Goal: Task Accomplishment & Management: Manage account settings

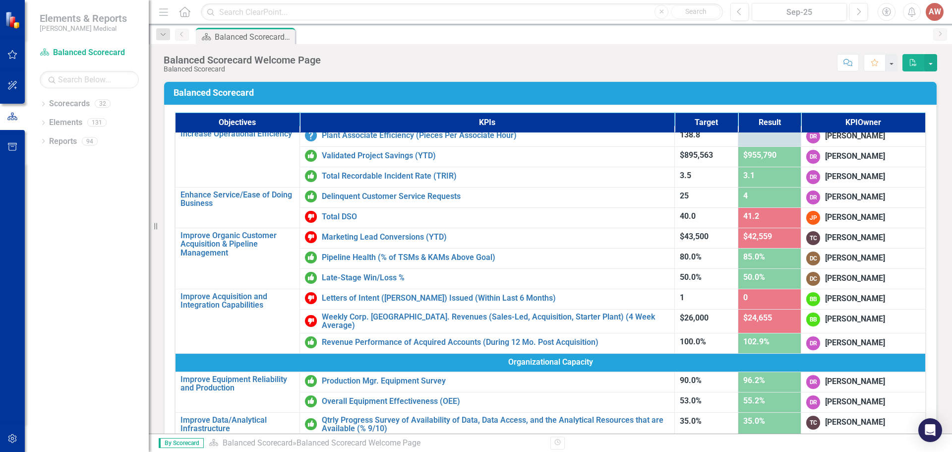
scroll to position [305, 0]
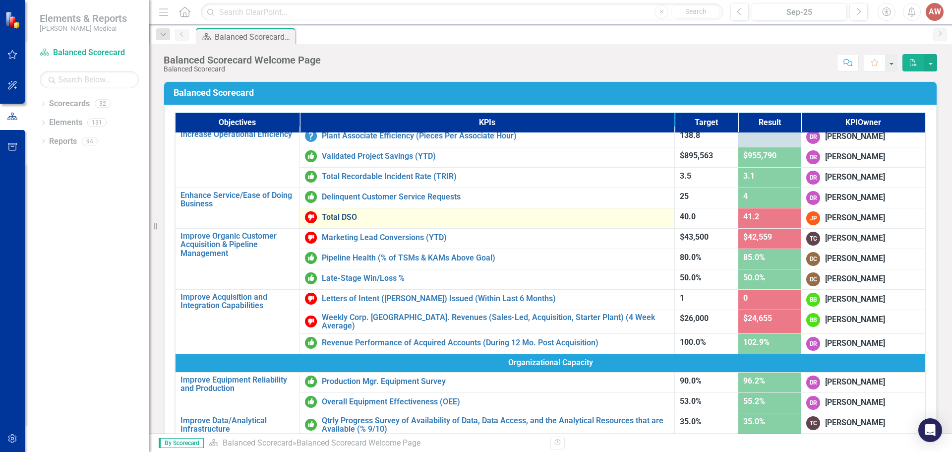
click at [345, 215] on link "Total DSO" at bounding box center [496, 217] width 348 height 9
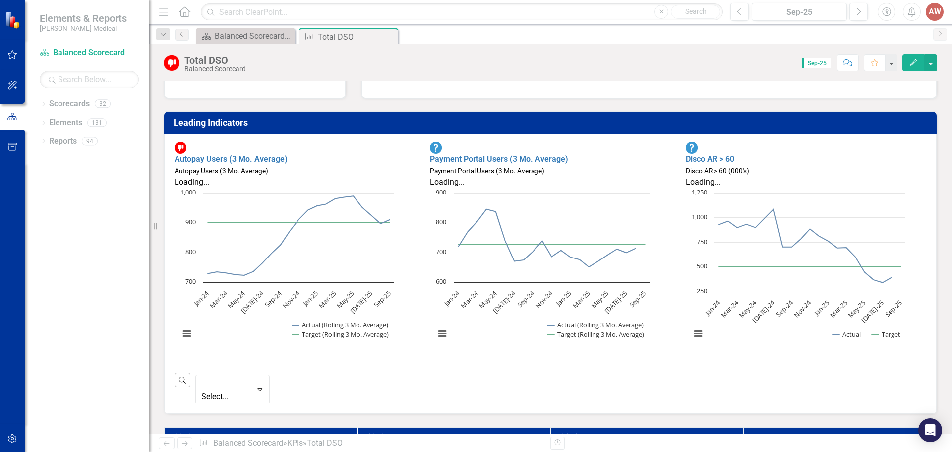
scroll to position [248, 0]
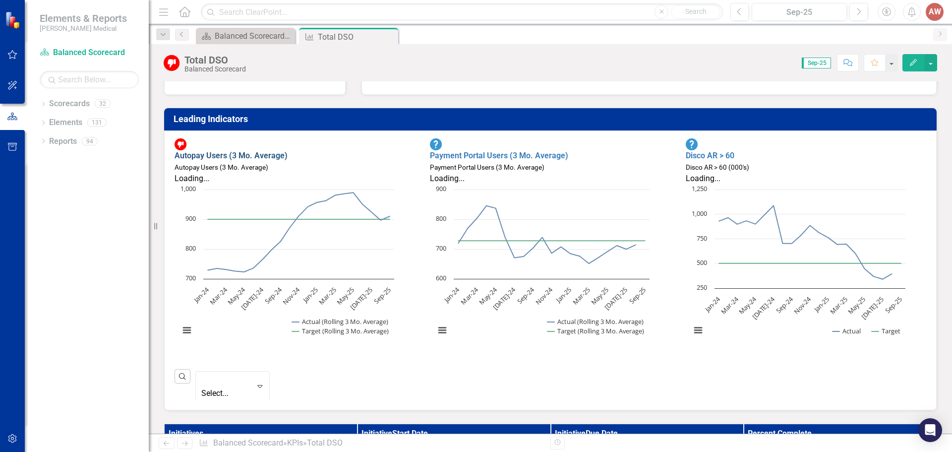
click at [250, 152] on link "Autopay Users (3 Mo. Average)" at bounding box center [231, 155] width 113 height 9
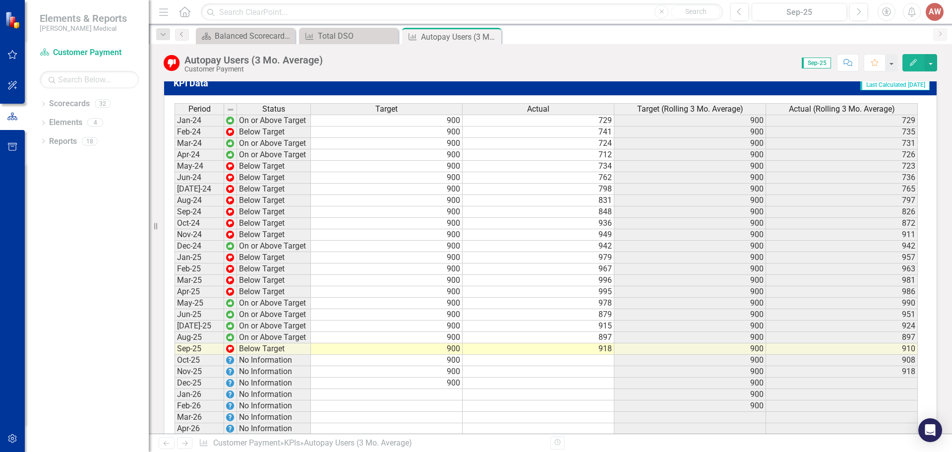
scroll to position [694, 0]
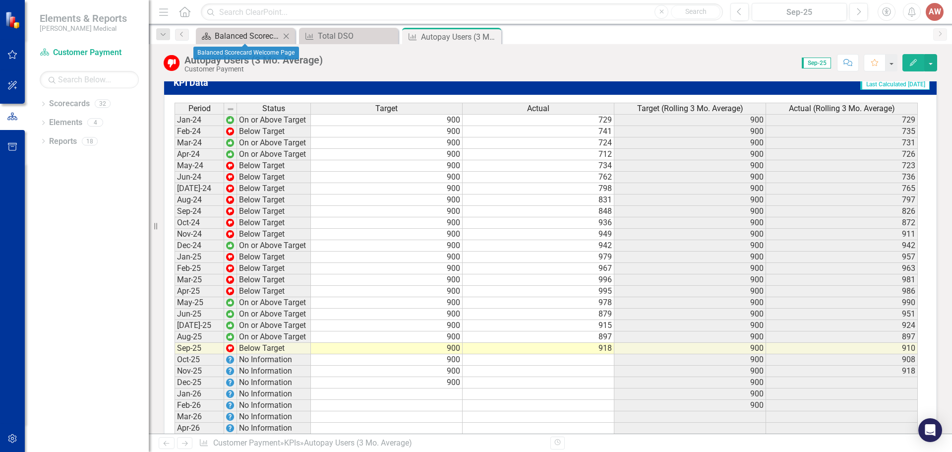
click at [233, 36] on div "Balanced Scorecard Welcome Page" at bounding box center [247, 36] width 65 height 12
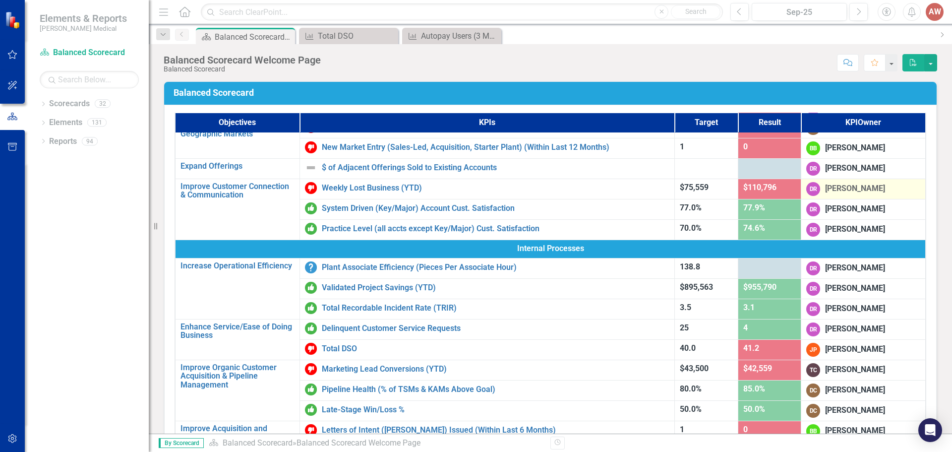
scroll to position [198, 0]
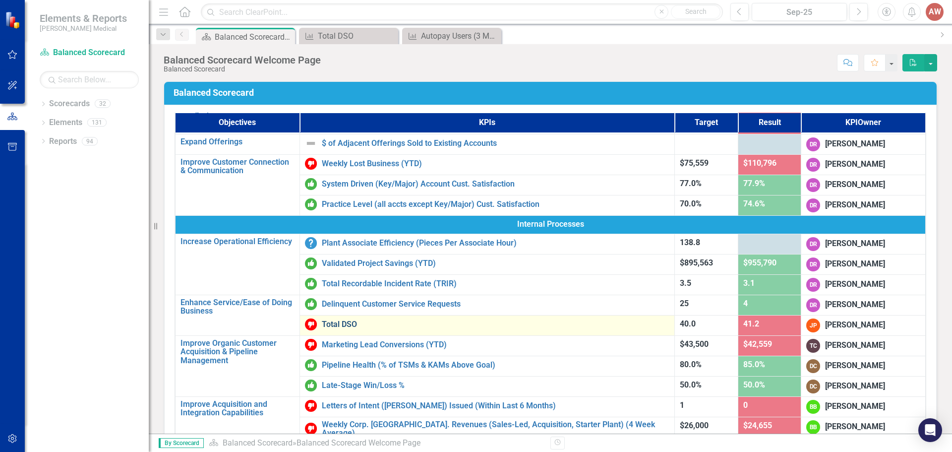
click at [332, 320] on link "Total DSO" at bounding box center [496, 324] width 348 height 9
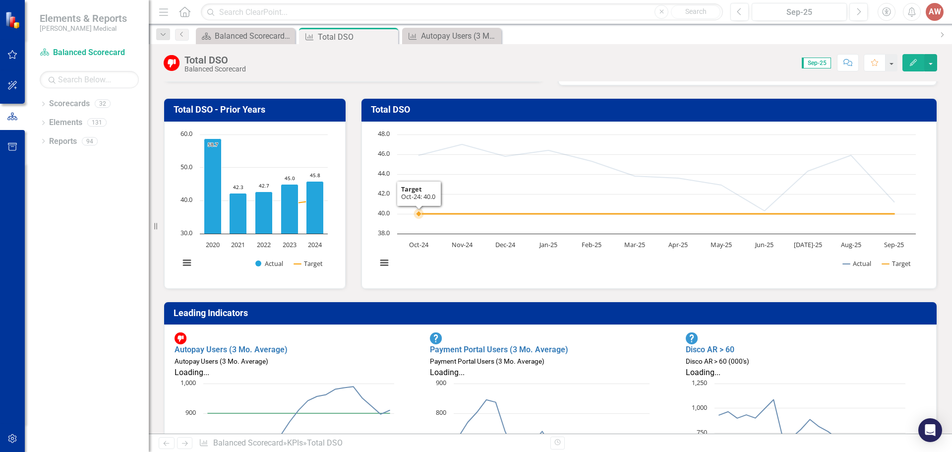
scroll to position [99, 0]
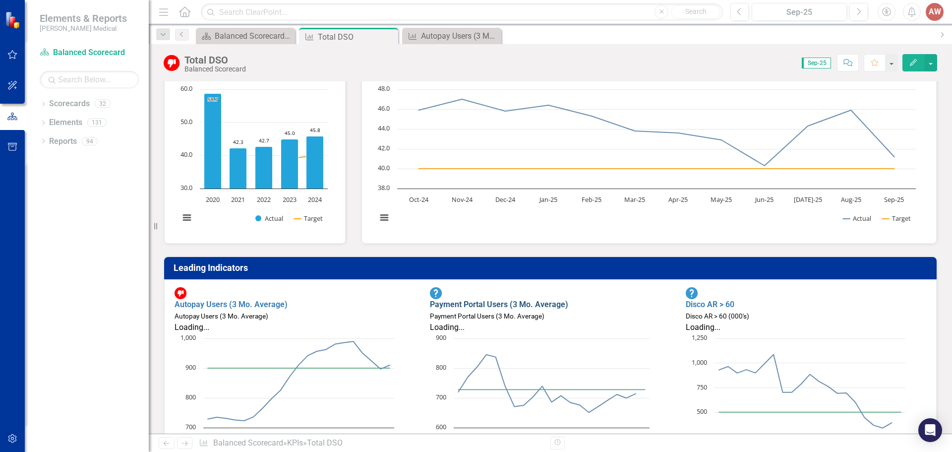
click at [507, 299] on link "Payment Portal Users (3 Mo. Average)" at bounding box center [499, 303] width 138 height 9
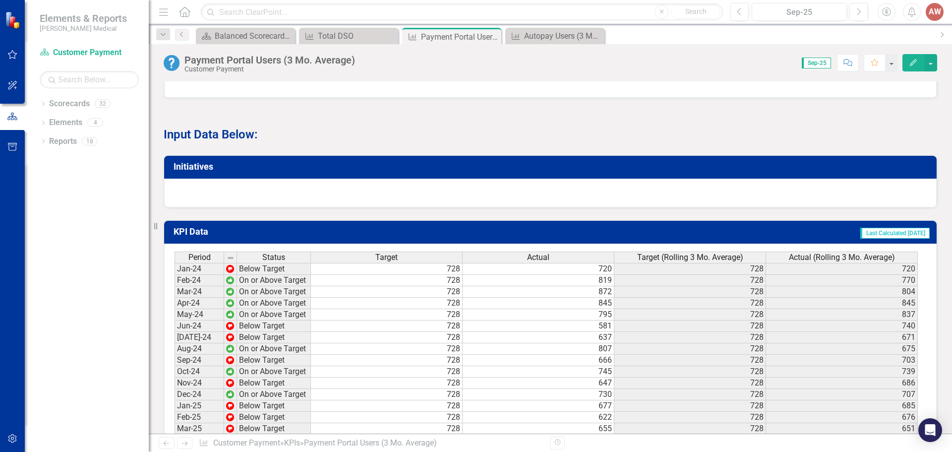
scroll to position [744, 0]
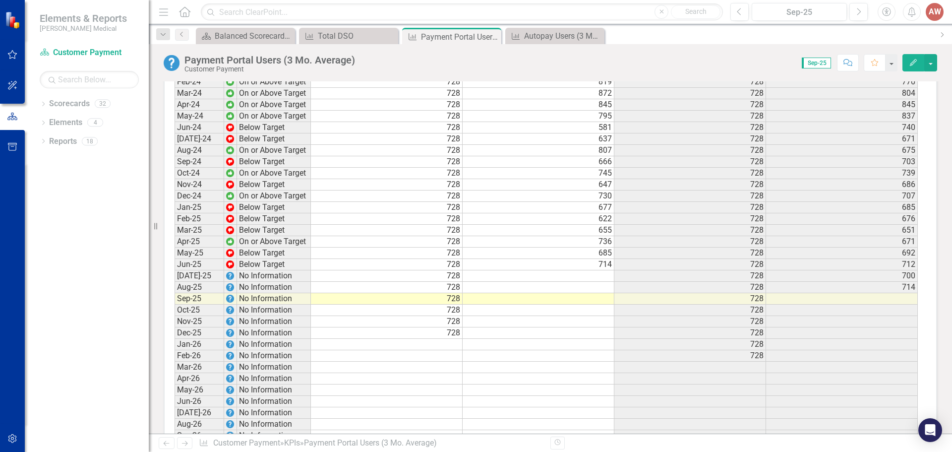
click at [175, 287] on div "Period Status Target Actual Target (Rolling 3 Mo. Average) Actual (Rolling 3 Mo…" at bounding box center [175, 264] width 0 height 422
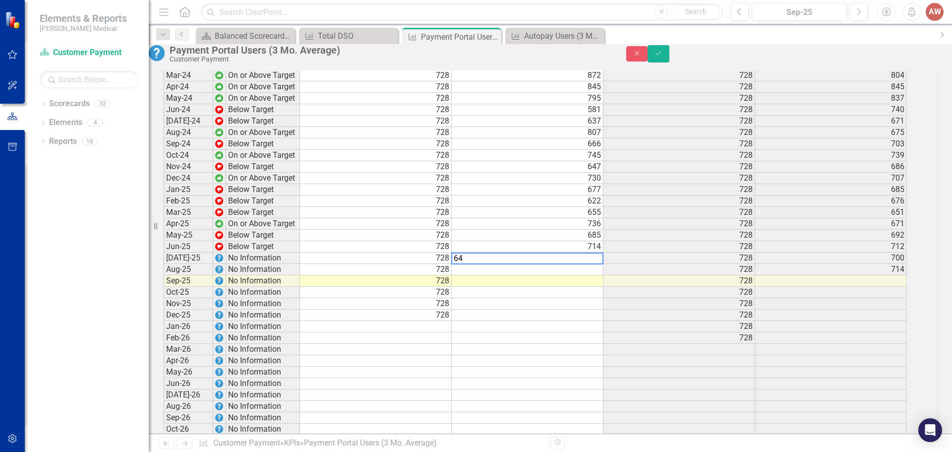
scroll to position [744, 0]
type textarea "643"
click at [669, 61] on button "Save" at bounding box center [659, 53] width 22 height 17
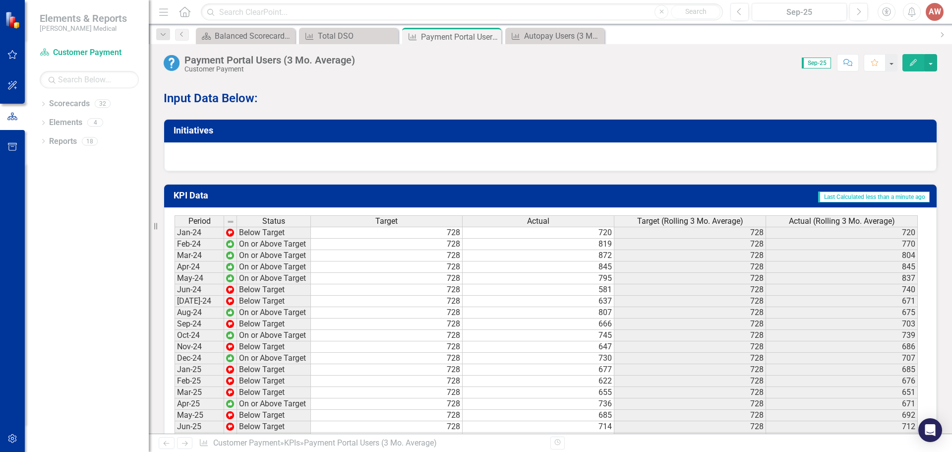
scroll to position [744, 0]
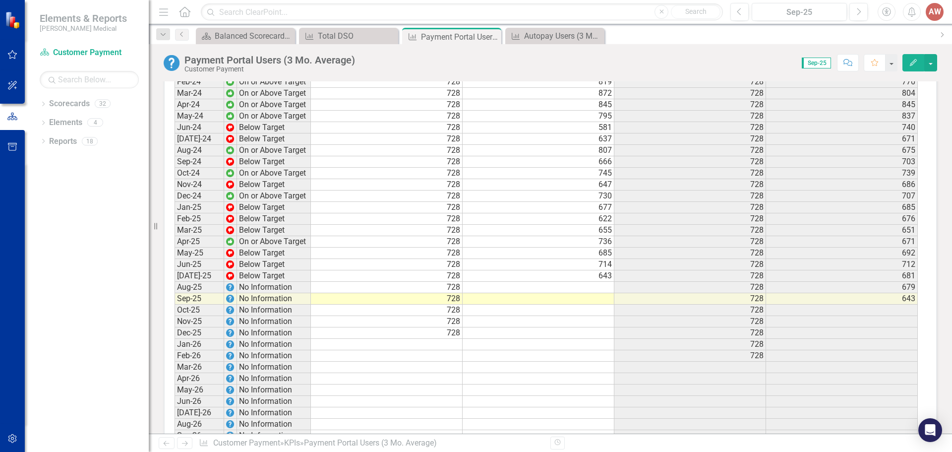
click at [593, 291] on td at bounding box center [539, 287] width 152 height 11
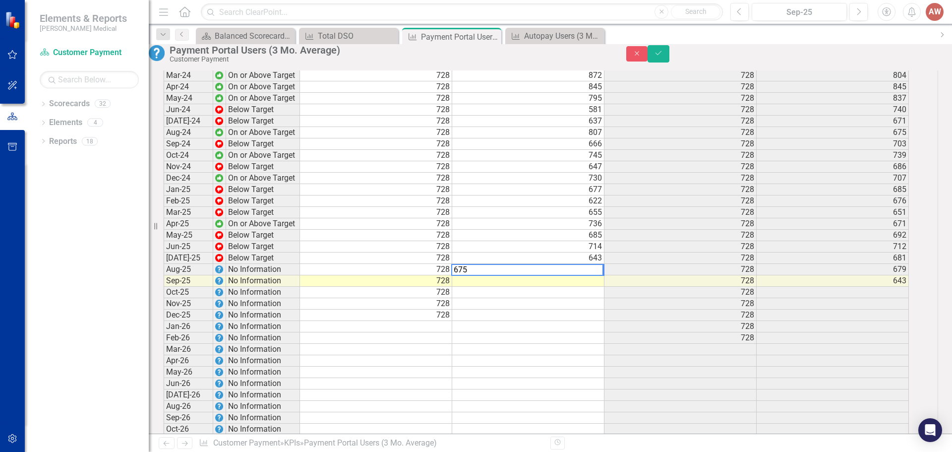
scroll to position [744, 0]
type textarea "675"
drag, startPoint x: 922, startPoint y: 58, endPoint x: 952, endPoint y: 70, distance: 31.6
click at [663, 57] on icon "Save" at bounding box center [658, 53] width 9 height 7
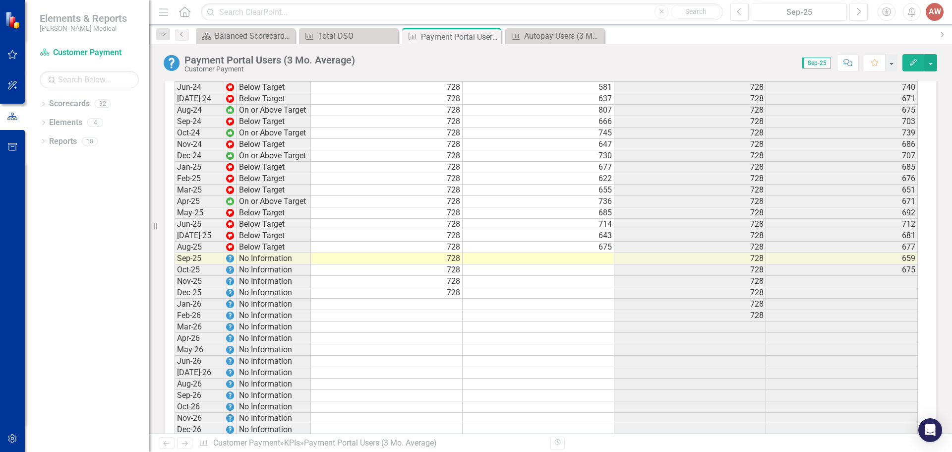
scroll to position [817, 0]
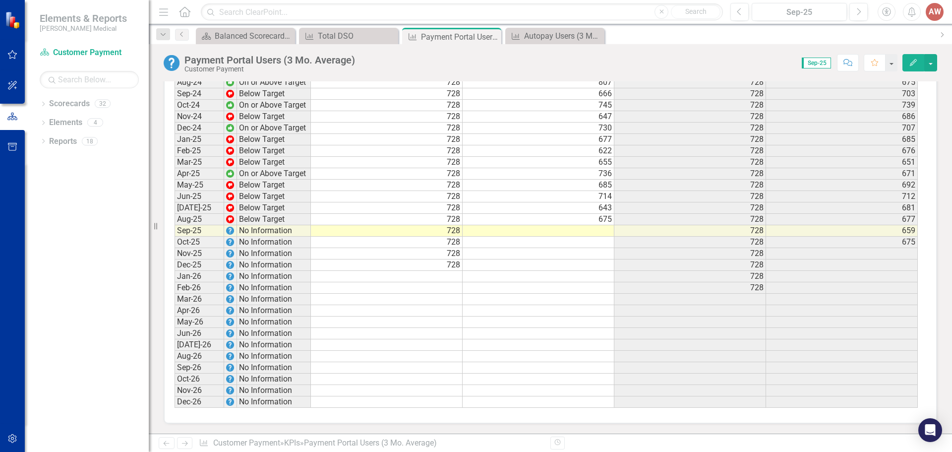
drag, startPoint x: 569, startPoint y: 229, endPoint x: 742, endPoint y: 243, distance: 173.7
click at [569, 229] on td at bounding box center [539, 230] width 152 height 11
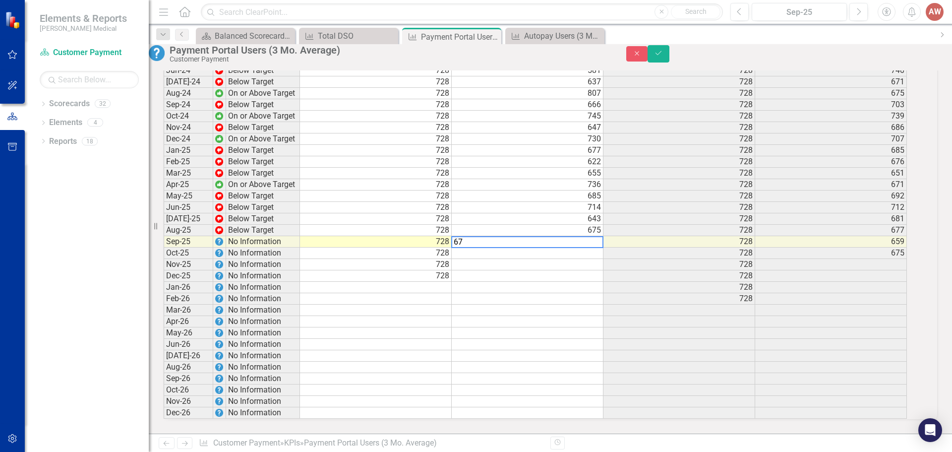
type textarea "675"
click at [663, 57] on icon "Save" at bounding box center [658, 53] width 9 height 7
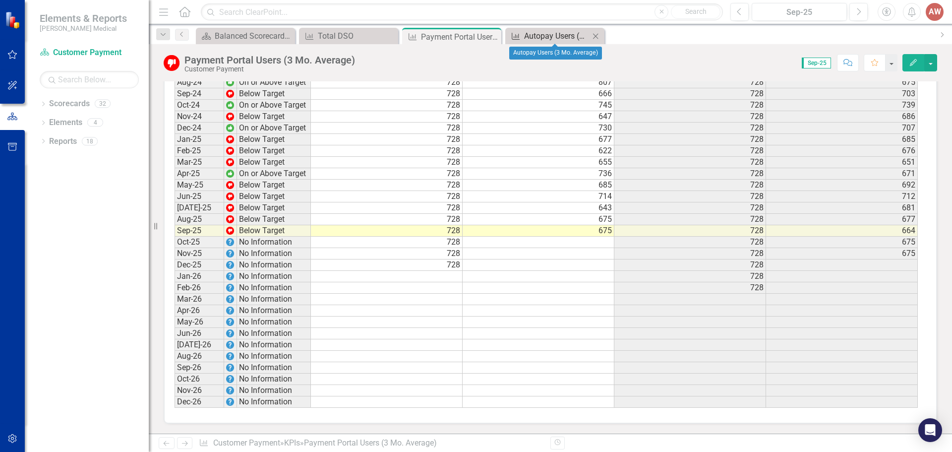
click at [540, 35] on div "Autopay Users (3 Mo. Average)" at bounding box center [556, 36] width 65 height 12
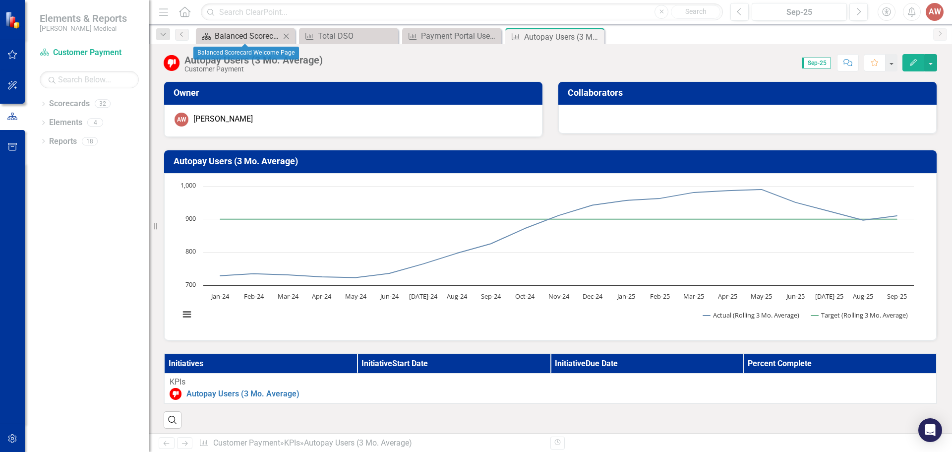
click at [232, 36] on div "Balanced Scorecard Welcome Page" at bounding box center [247, 36] width 65 height 12
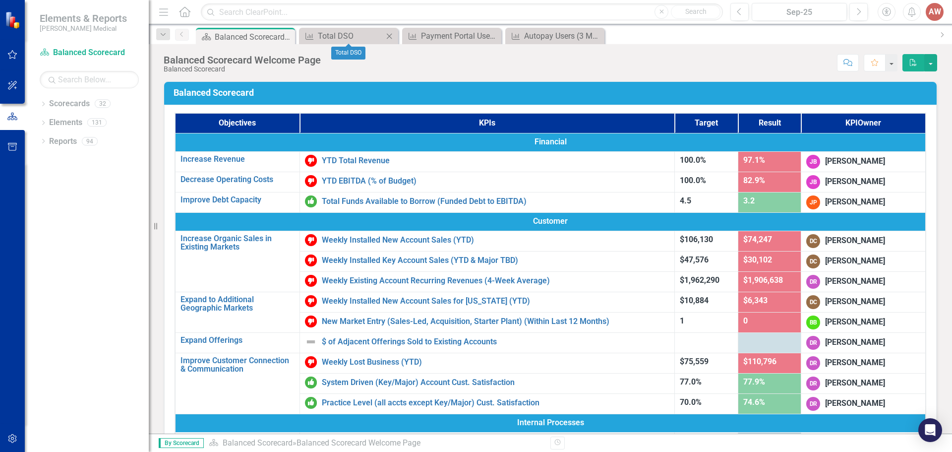
click at [388, 33] on icon "Close" at bounding box center [389, 36] width 10 height 8
click at [390, 35] on icon at bounding box center [389, 35] width 5 height 5
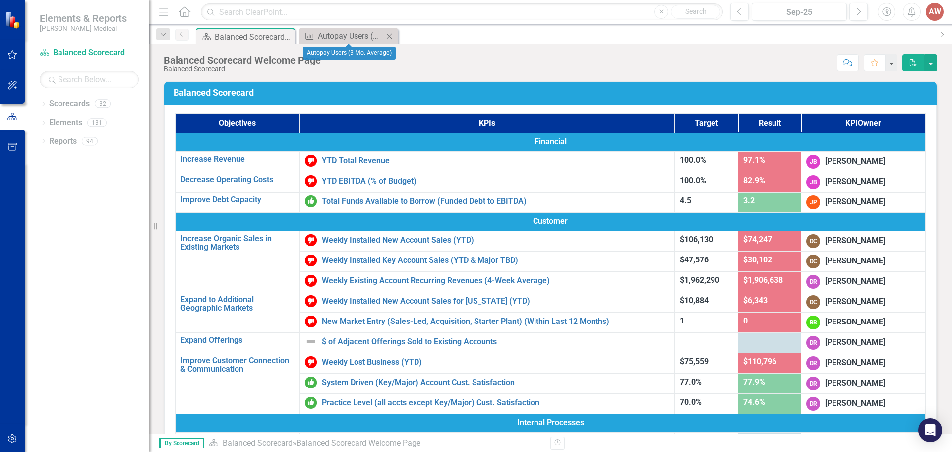
click at [390, 32] on icon "Close" at bounding box center [389, 36] width 10 height 8
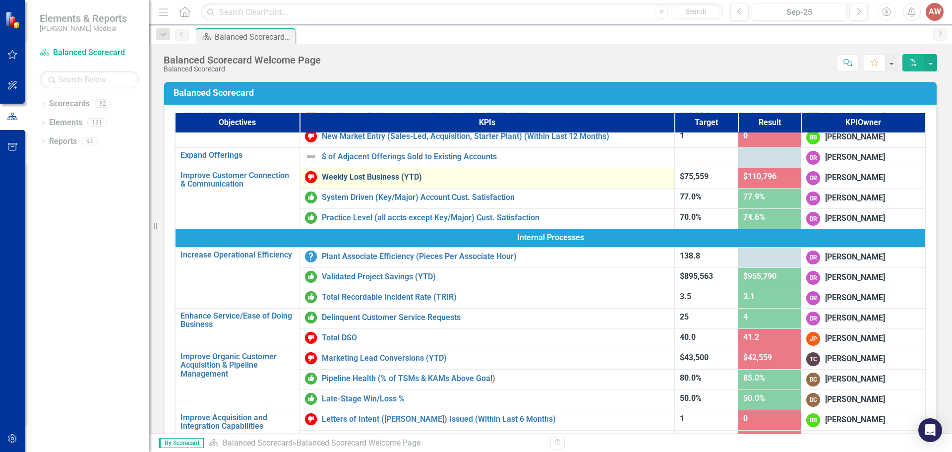
scroll to position [198, 0]
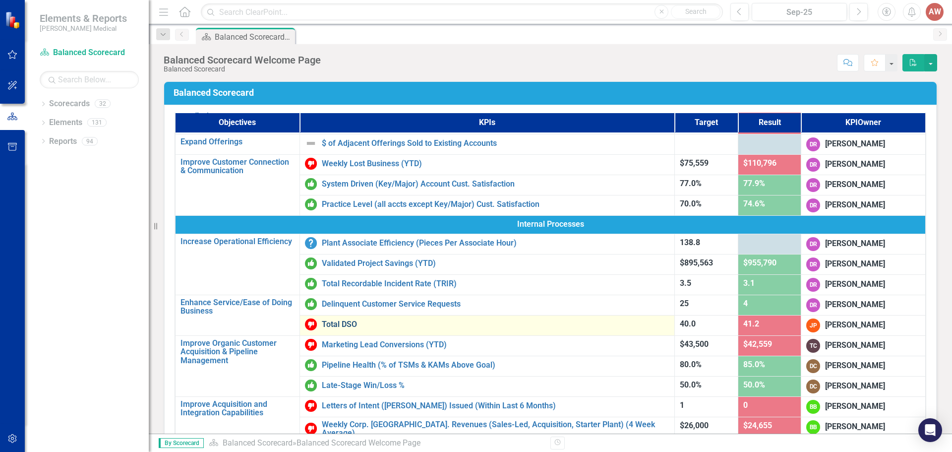
click at [568, 321] on link "Total DSO" at bounding box center [496, 324] width 348 height 9
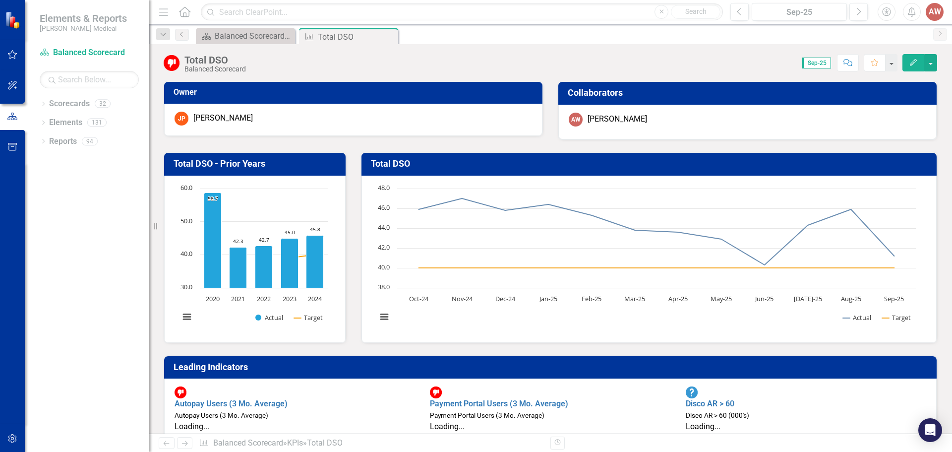
scroll to position [248, 0]
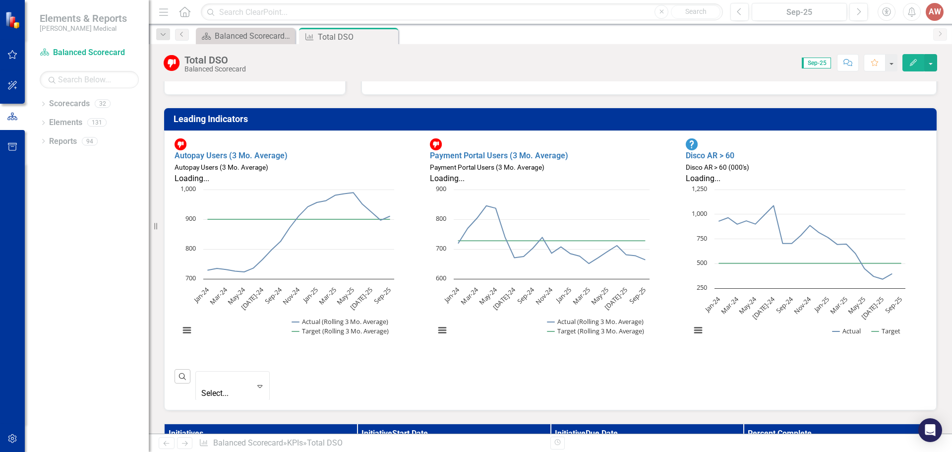
click at [774, 162] on div "Disco AR > 60 (000's)" at bounding box center [806, 167] width 240 height 11
drag, startPoint x: 731, startPoint y: 143, endPoint x: 715, endPoint y: 151, distance: 18.2
click at [731, 143] on div "Disco AR > 60 Disco AR > 60 (000's)" at bounding box center [806, 155] width 240 height 35
click at [709, 151] on link "Disco AR > 60" at bounding box center [710, 155] width 49 height 9
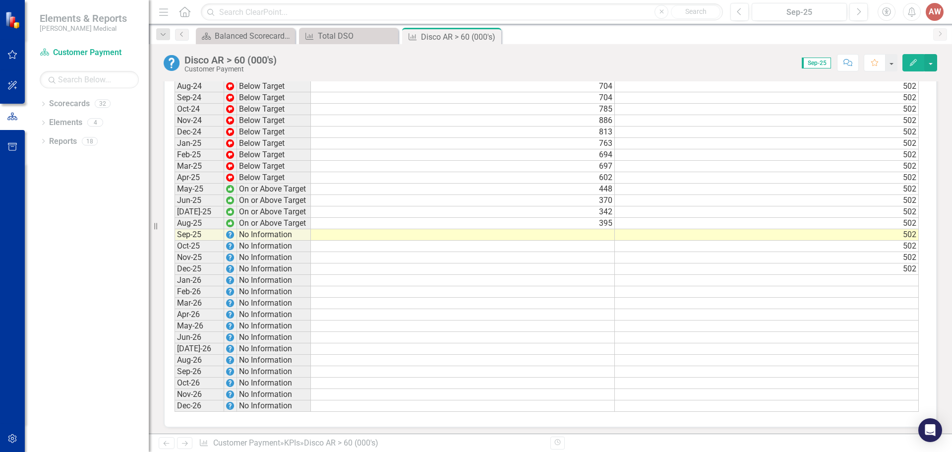
scroll to position [843, 0]
click at [596, 238] on td at bounding box center [463, 234] width 304 height 11
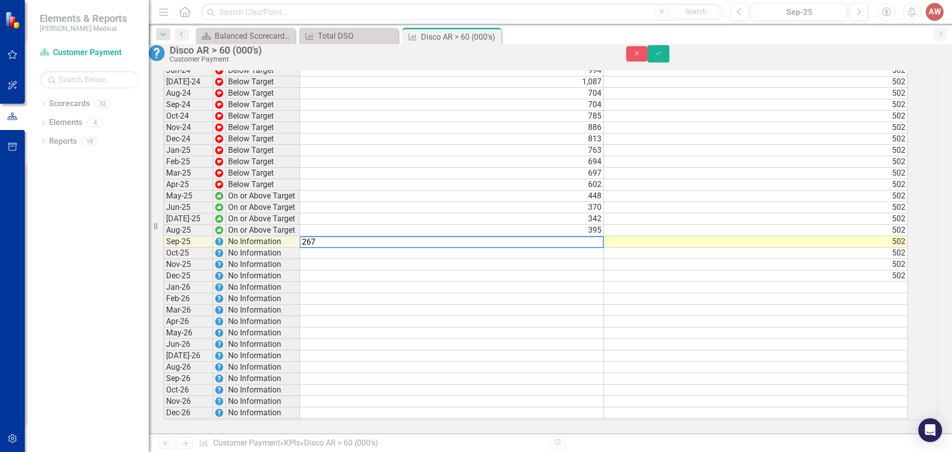
scroll to position [843, 0]
type textarea "267"
drag, startPoint x: 926, startPoint y: 54, endPoint x: 940, endPoint y: 148, distance: 94.8
click at [669, 54] on button "Save" at bounding box center [659, 53] width 22 height 17
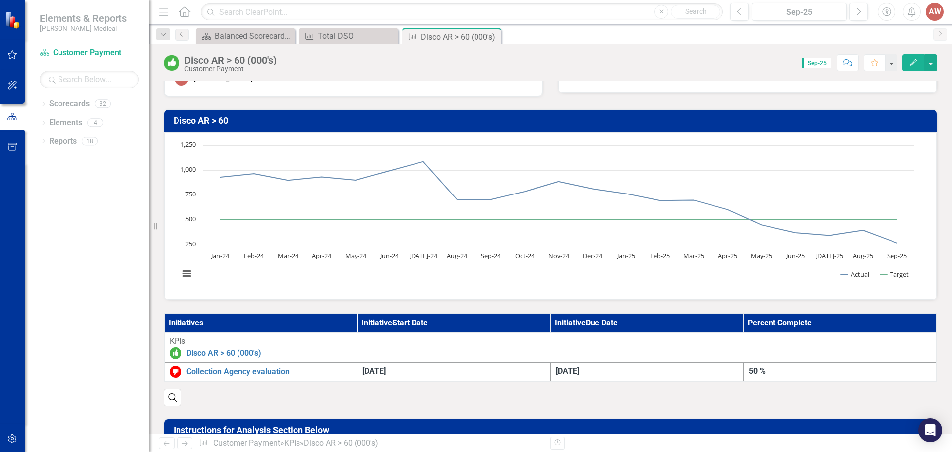
scroll to position [0, 0]
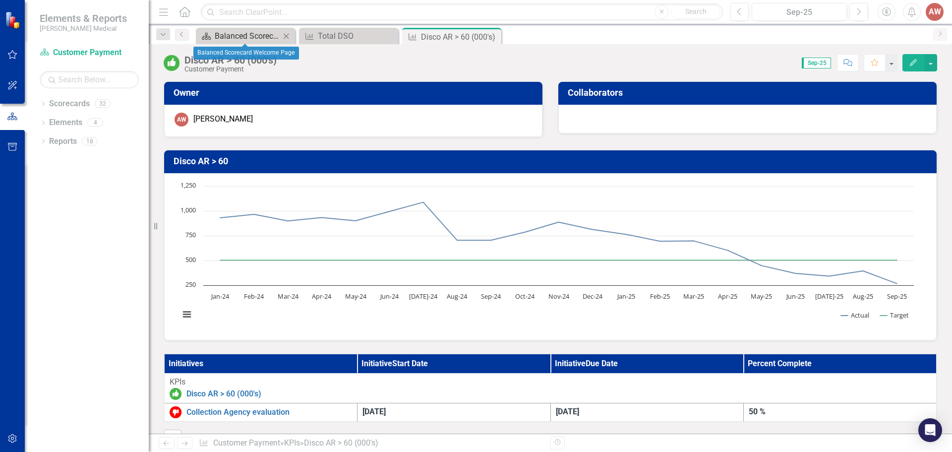
click at [263, 37] on div "Balanced Scorecard Welcome Page" at bounding box center [247, 36] width 65 height 12
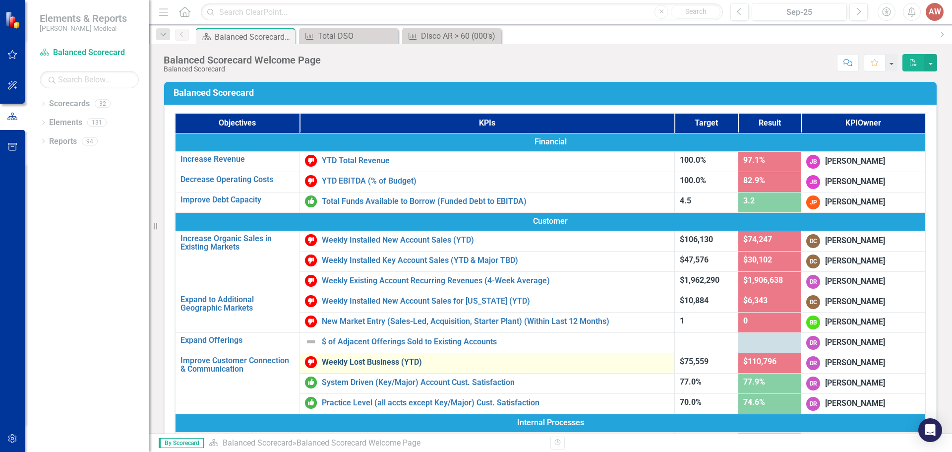
scroll to position [347, 0]
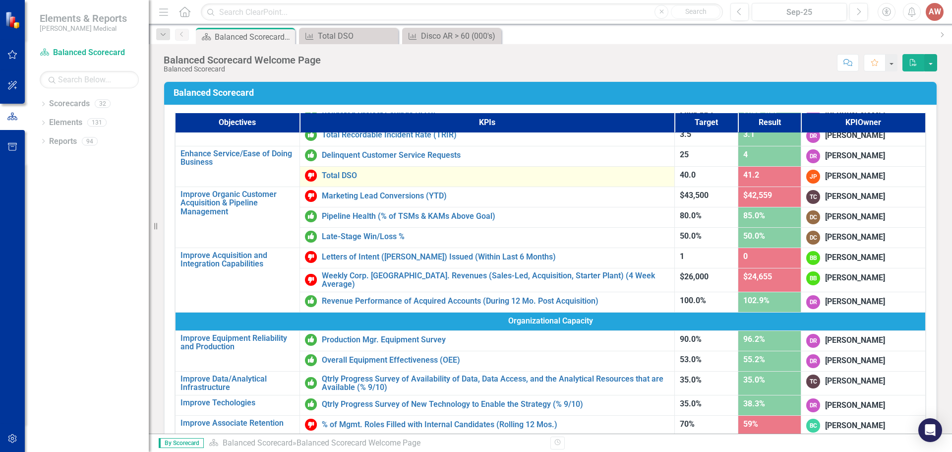
click at [374, 181] on div "Total DSO" at bounding box center [487, 176] width 364 height 12
click at [334, 176] on link "Total DSO" at bounding box center [496, 175] width 348 height 9
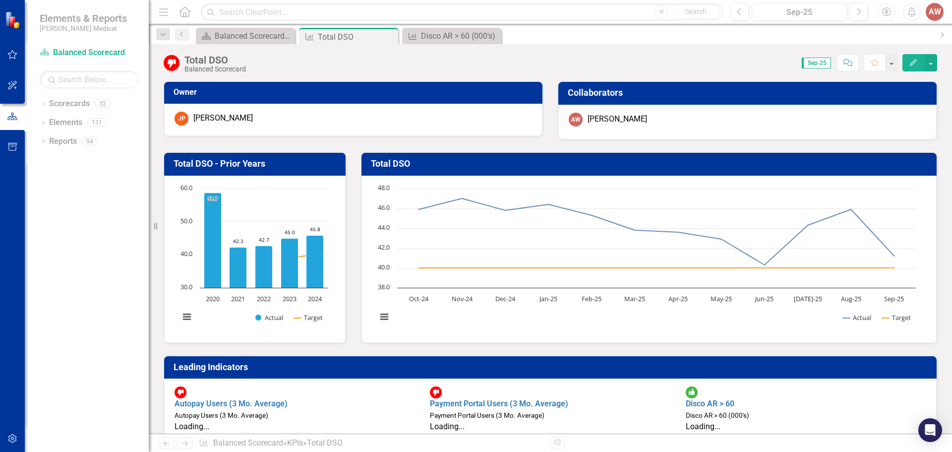
scroll to position [99, 0]
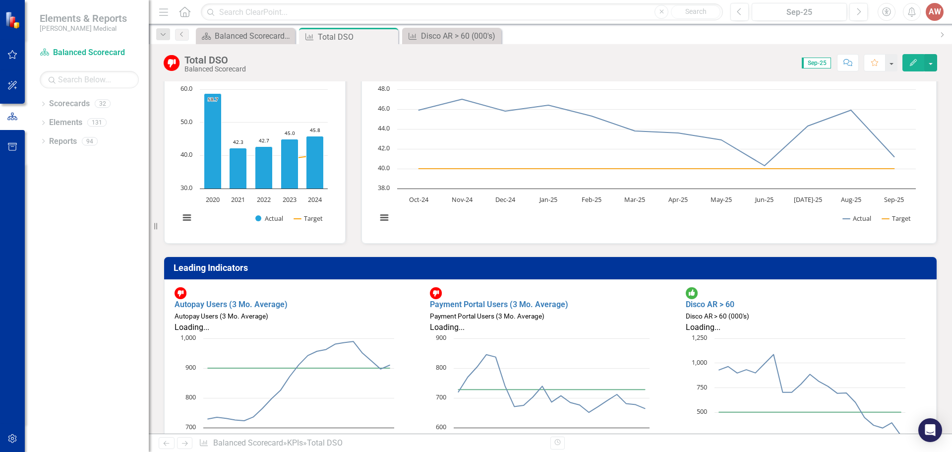
click at [353, 310] on div "Autopay Users (3 Mo. Average)" at bounding box center [295, 315] width 240 height 11
click at [288, 299] on link "Autopay Users (3 Mo. Average)" at bounding box center [231, 303] width 113 height 9
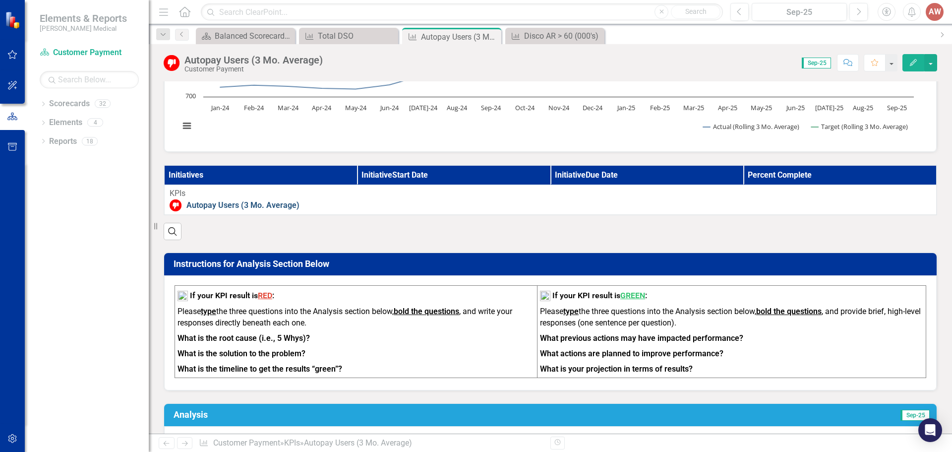
scroll to position [248, 0]
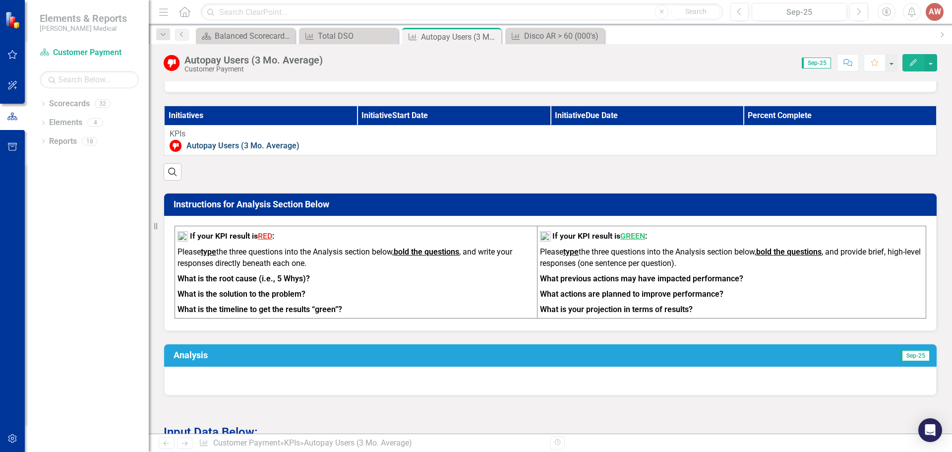
click at [376, 146] on link "Autopay Users (3 Mo. Average)" at bounding box center [558, 145] width 745 height 11
click at [460, 133] on div "KPIs" at bounding box center [551, 133] width 762 height 11
click at [242, 144] on link "Autopay Users (3 Mo. Average)" at bounding box center [558, 145] width 745 height 11
click at [176, 176] on icon "Search" at bounding box center [172, 171] width 11 height 9
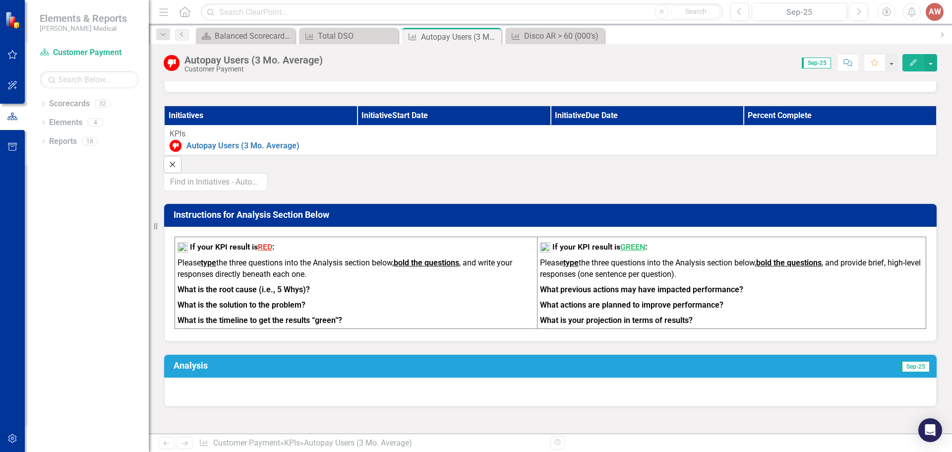
click at [482, 193] on div "Instructions for Analysis Section Below If your KPI result is RED : Please type…" at bounding box center [550, 266] width 788 height 151
drag, startPoint x: 168, startPoint y: 172, endPoint x: 205, endPoint y: 188, distance: 40.6
click at [168, 173] on button "Close" at bounding box center [173, 164] width 18 height 17
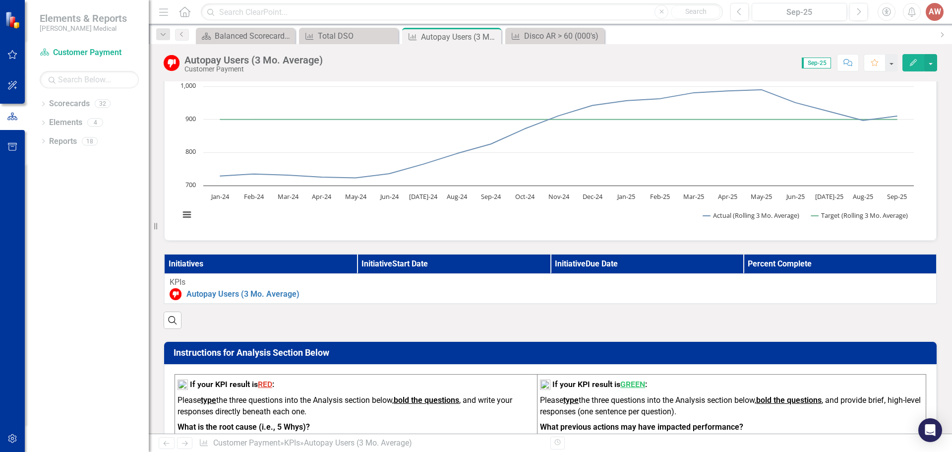
scroll to position [99, 0]
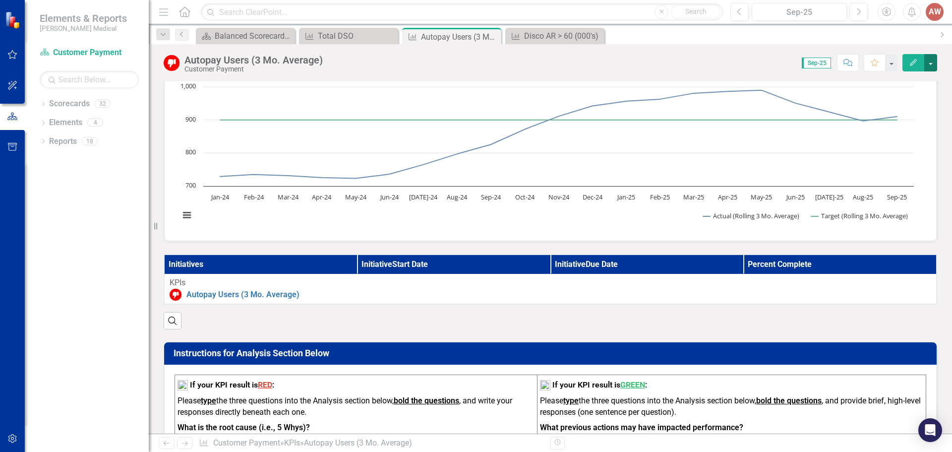
click at [930, 64] on button "button" at bounding box center [930, 62] width 13 height 17
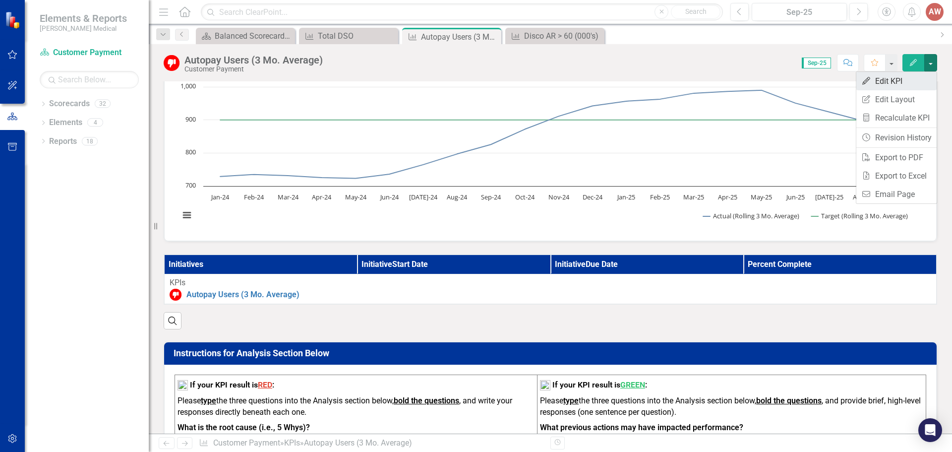
click at [884, 85] on link "Edit Edit KPI" at bounding box center [896, 81] width 80 height 18
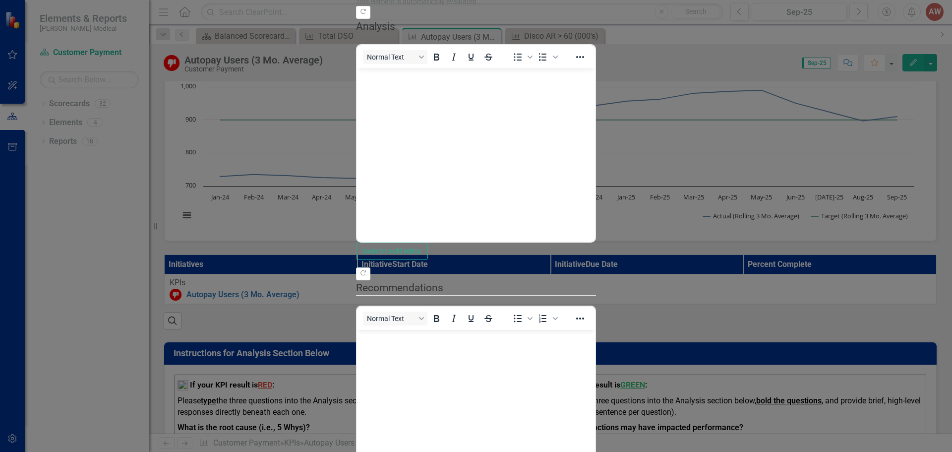
scroll to position [0, 0]
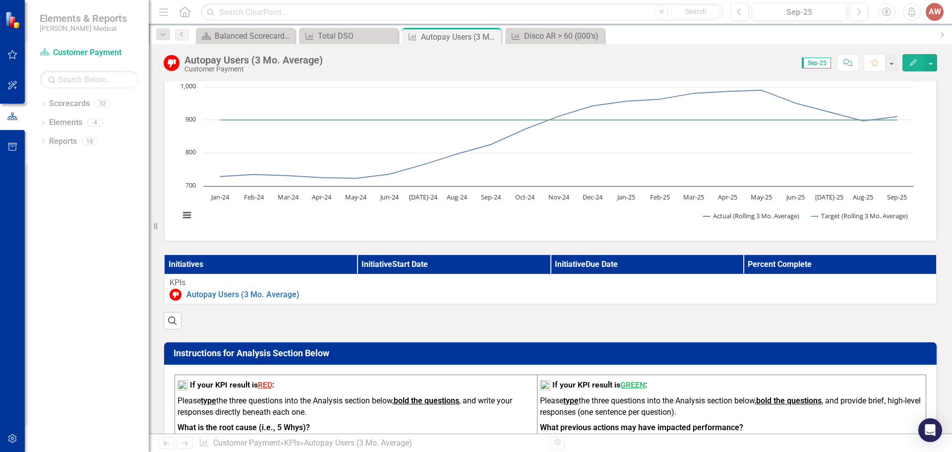
click at [430, 329] on div "Search" at bounding box center [551, 316] width 774 height 24
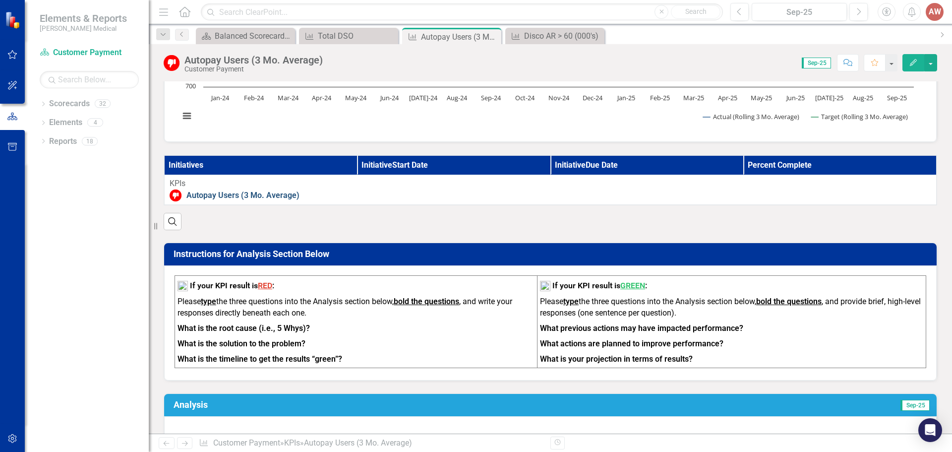
click at [192, 191] on link "Autopay Users (3 Mo. Average)" at bounding box center [558, 195] width 745 height 11
click at [322, 191] on link "Autopay Users (3 Mo. Average)" at bounding box center [558, 195] width 745 height 11
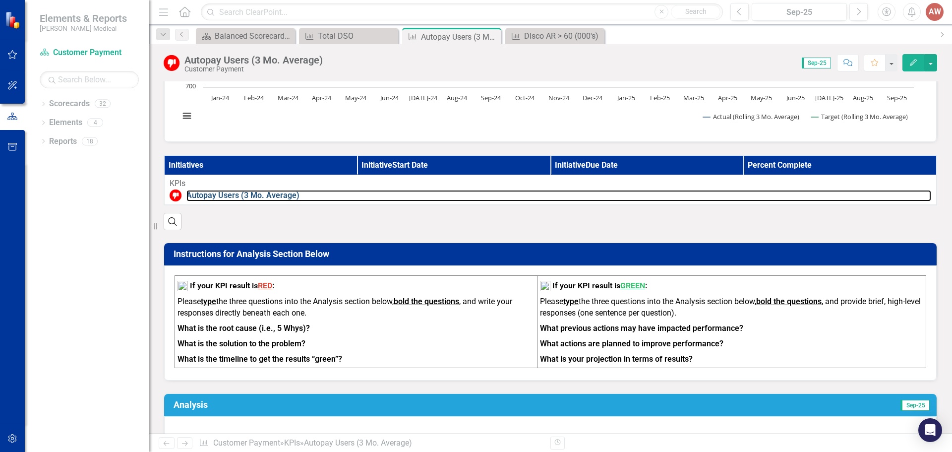
click at [156, 226] on icon "Resize" at bounding box center [158, 226] width 10 height 8
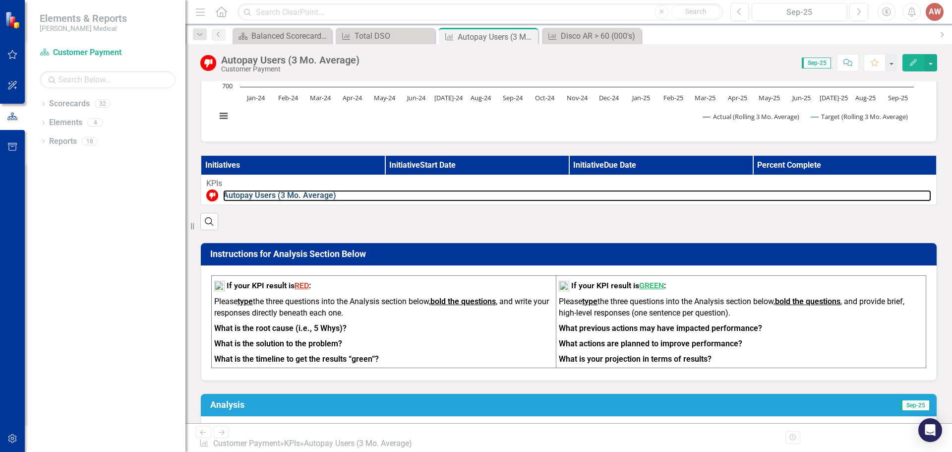
drag, startPoint x: 156, startPoint y: 226, endPoint x: 185, endPoint y: 227, distance: 29.8
click at [185, 227] on div "Resize" at bounding box center [189, 226] width 8 height 452
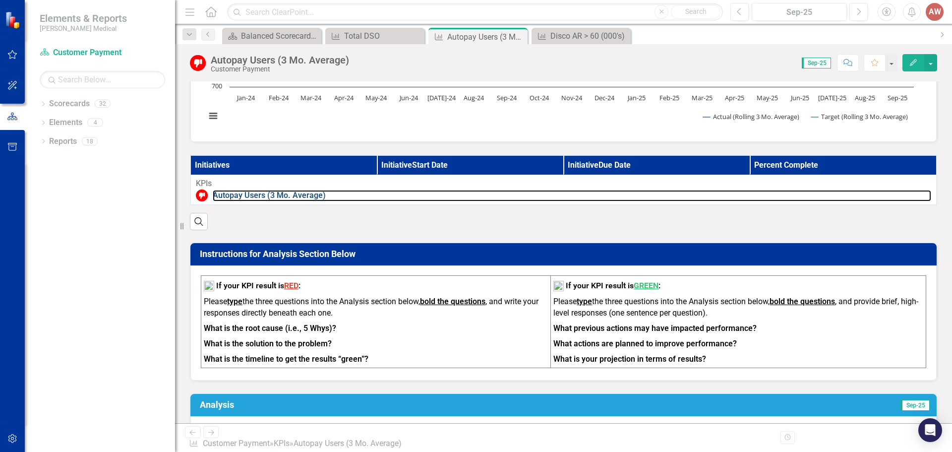
drag, startPoint x: 193, startPoint y: 228, endPoint x: 175, endPoint y: 228, distance: 18.4
click at [175, 228] on div "Resize" at bounding box center [179, 226] width 8 height 452
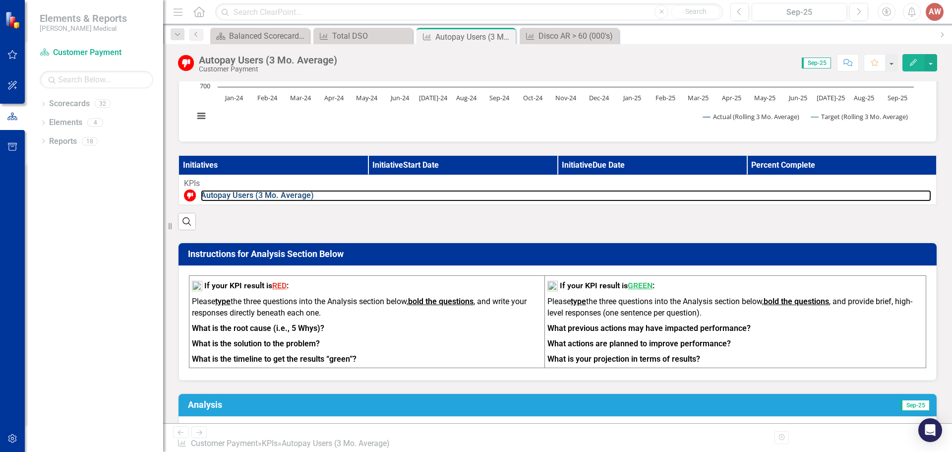
drag, startPoint x: 180, startPoint y: 227, endPoint x: 163, endPoint y: 227, distance: 16.9
click at [163, 227] on div "Resize" at bounding box center [167, 226] width 8 height 452
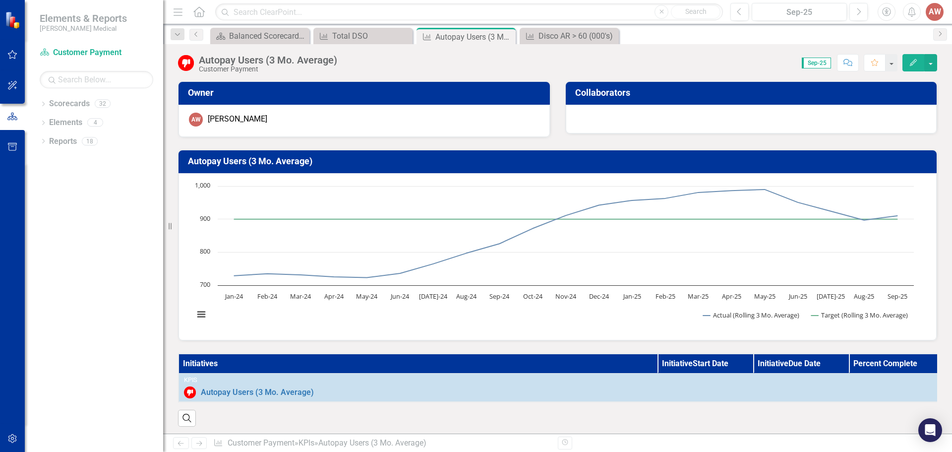
scroll to position [198, 0]
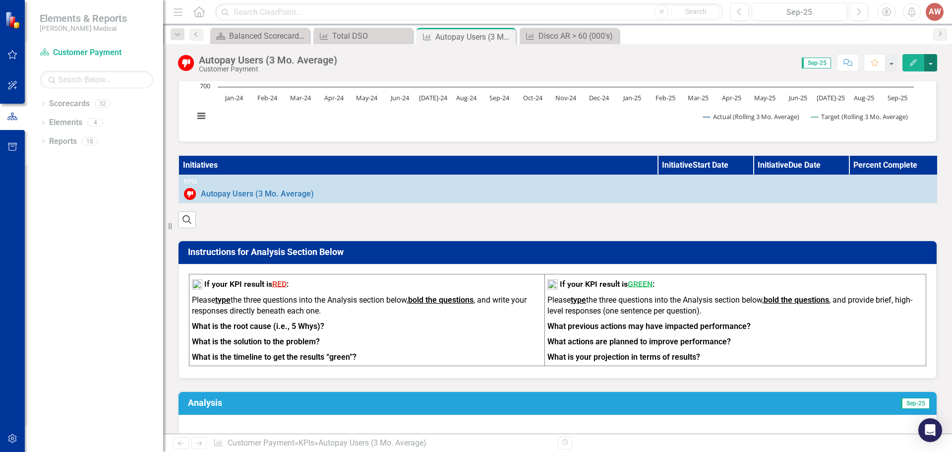
click at [933, 65] on button "button" at bounding box center [930, 62] width 13 height 17
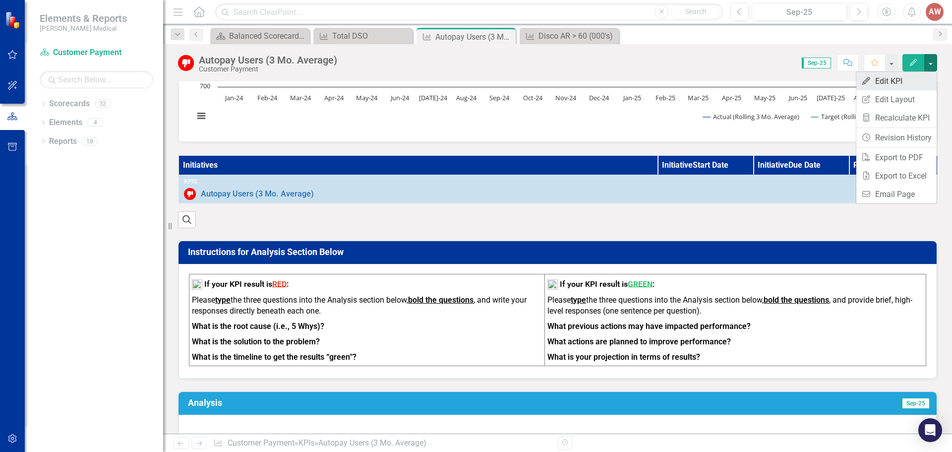
click at [911, 86] on link "Edit Edit KPI" at bounding box center [896, 81] width 80 height 18
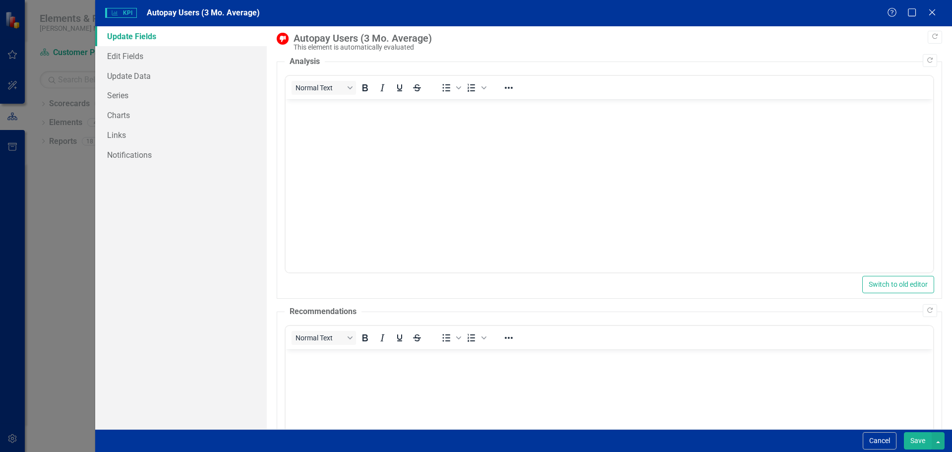
scroll to position [0, 0]
click at [936, 9] on icon "Close" at bounding box center [932, 11] width 12 height 9
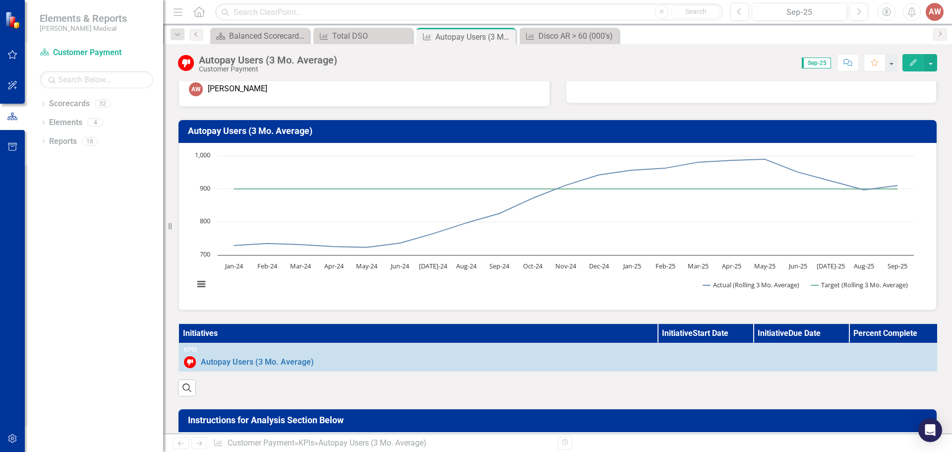
scroll to position [24, 0]
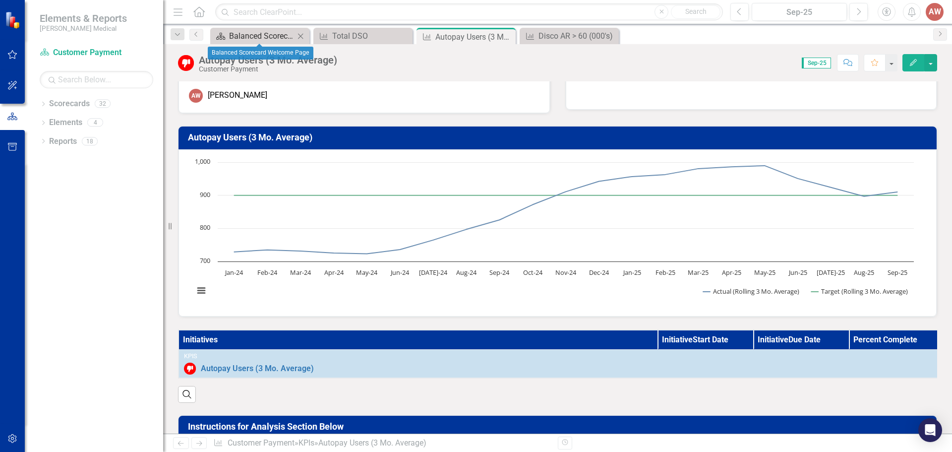
click at [248, 35] on div "Balanced Scorecard Welcome Page" at bounding box center [261, 36] width 65 height 12
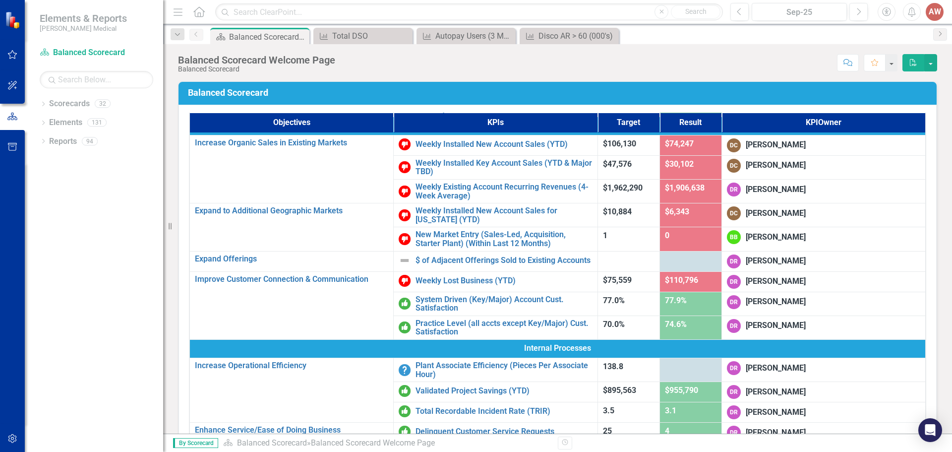
scroll to position [198, 0]
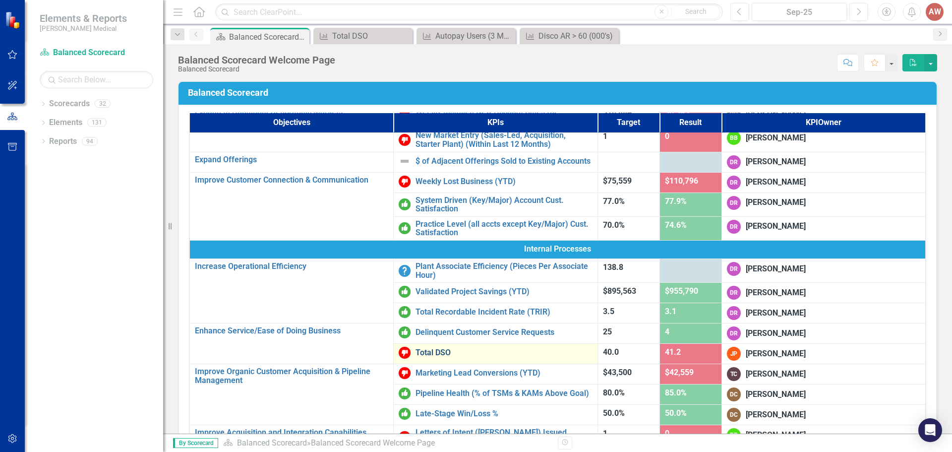
click at [416, 348] on link "Total DSO" at bounding box center [504, 352] width 177 height 9
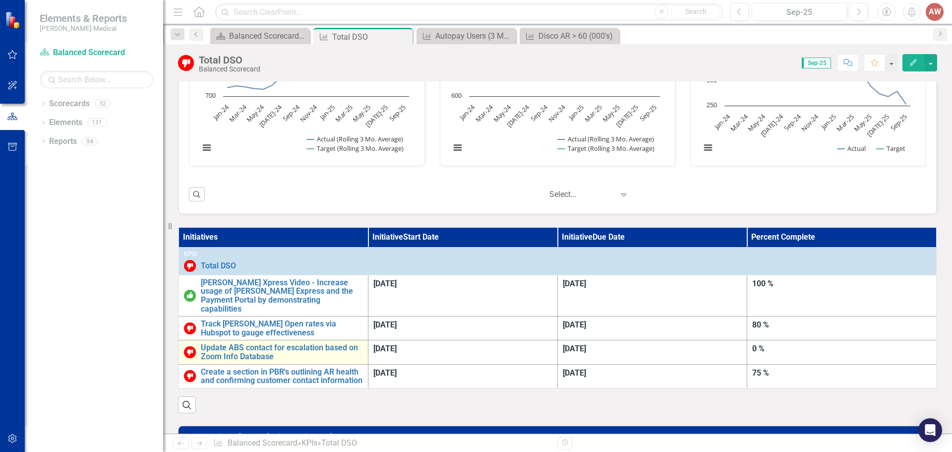
scroll to position [446, 0]
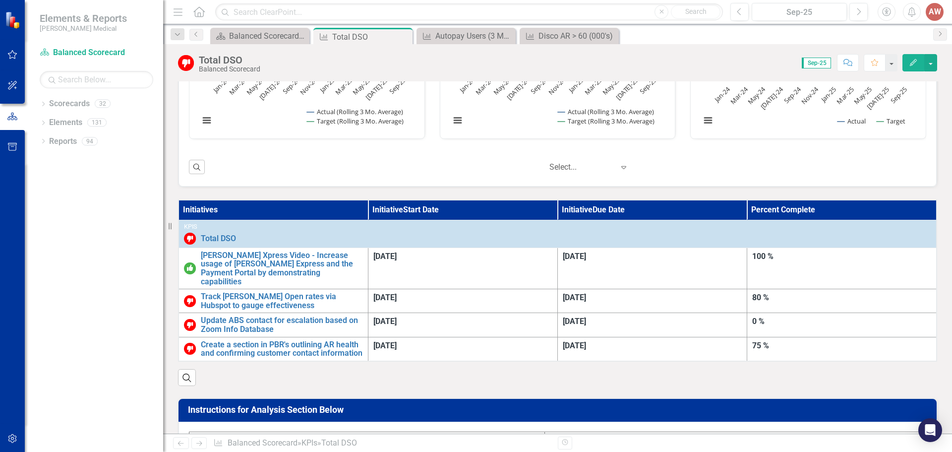
click at [208, 209] on th "Initiatives" at bounding box center [273, 210] width 189 height 20
click at [911, 57] on button "Edit" at bounding box center [913, 62] width 22 height 17
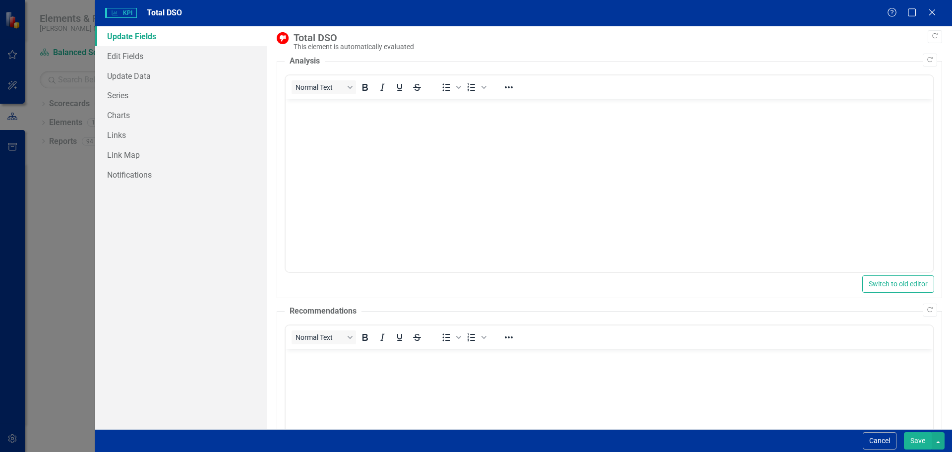
scroll to position [0, 0]
click at [930, 13] on icon "Close" at bounding box center [932, 11] width 12 height 9
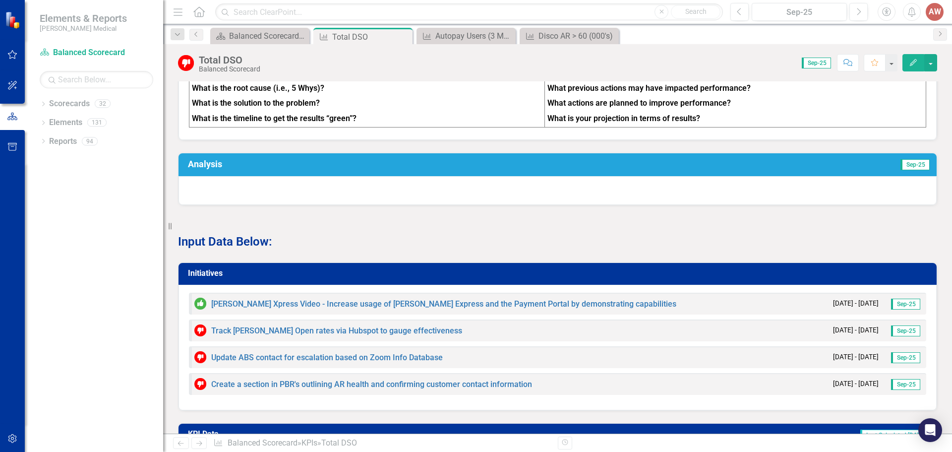
scroll to position [843, 0]
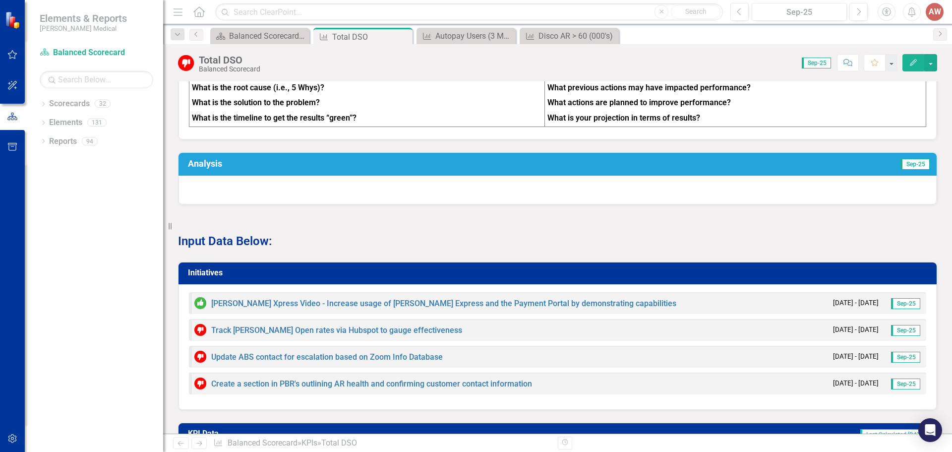
click at [307, 268] on h3 "Initiatives" at bounding box center [559, 272] width 743 height 9
click at [192, 268] on h3 "Initiatives" at bounding box center [559, 272] width 743 height 9
click at [199, 268] on h3 "Initiatives" at bounding box center [559, 272] width 743 height 9
click at [260, 268] on h3 "Initiatives" at bounding box center [559, 272] width 743 height 9
drag, startPoint x: 280, startPoint y: 232, endPoint x: 512, endPoint y: 222, distance: 232.8
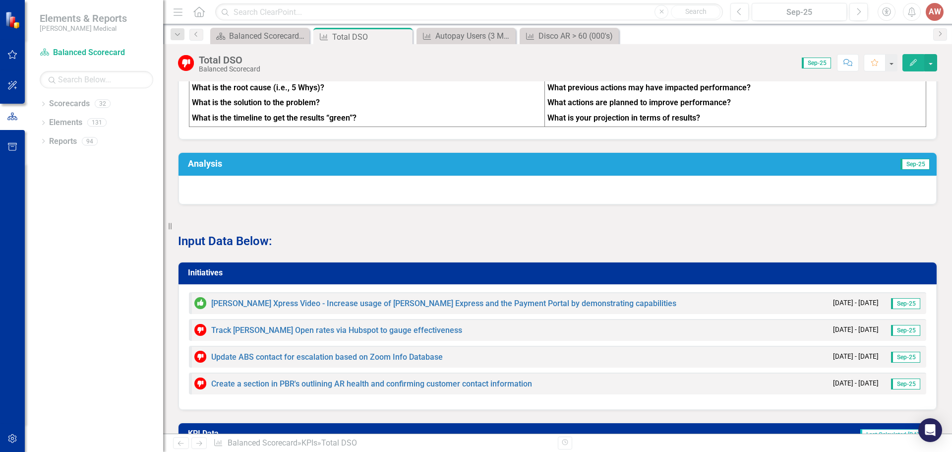
click at [512, 249] on div "Initiatives [PERSON_NAME] Xpress Video - Increase usage of [PERSON_NAME] Expres…" at bounding box center [558, 329] width 774 height 161
click at [931, 62] on button "button" at bounding box center [930, 62] width 13 height 17
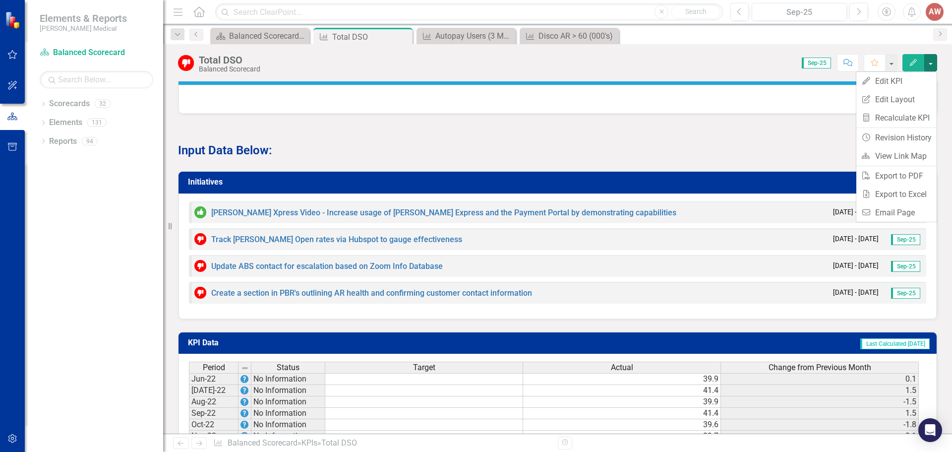
scroll to position [942, 0]
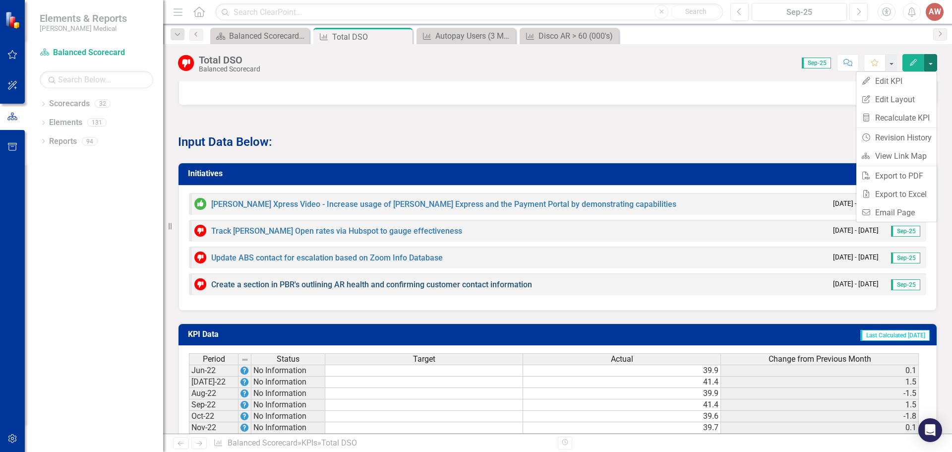
click at [251, 280] on link "Create a section in PBR's outlining AR health and confirming customer contact i…" at bounding box center [371, 284] width 321 height 9
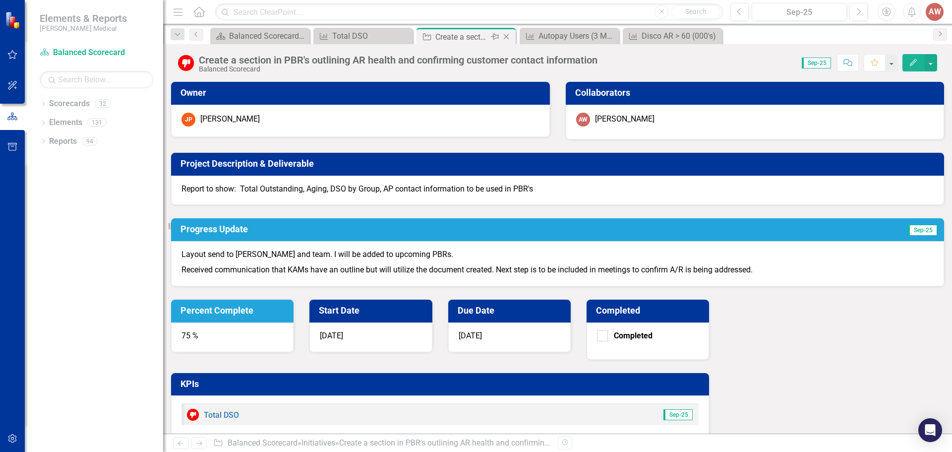
click at [507, 34] on icon "Close" at bounding box center [506, 37] width 10 height 8
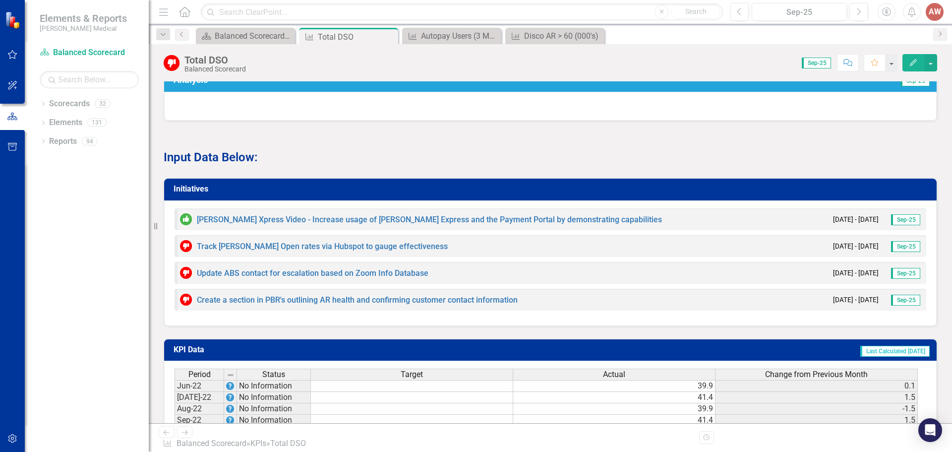
scroll to position [900, 0]
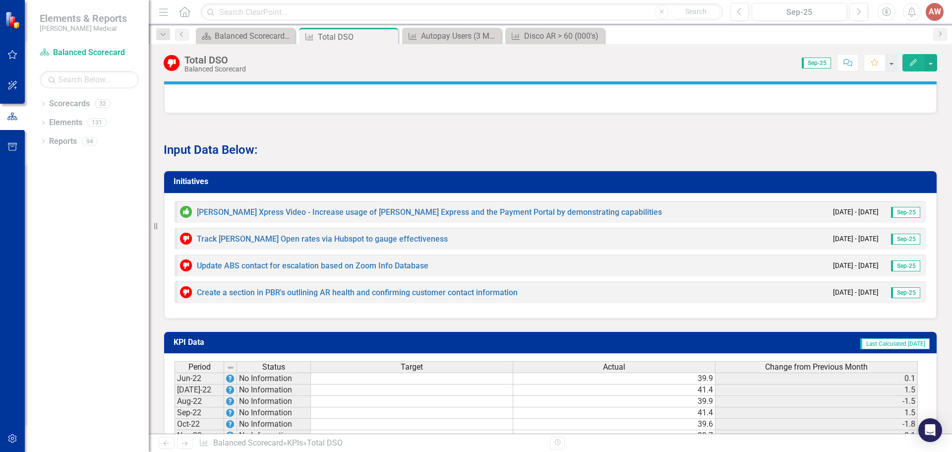
drag, startPoint x: 170, startPoint y: 230, endPoint x: 105, endPoint y: 230, distance: 64.5
click at [105, 230] on div "Elements & Reports [PERSON_NAME] Medical Scorecard Balanced Scorecard Search Dr…" at bounding box center [74, 226] width 149 height 452
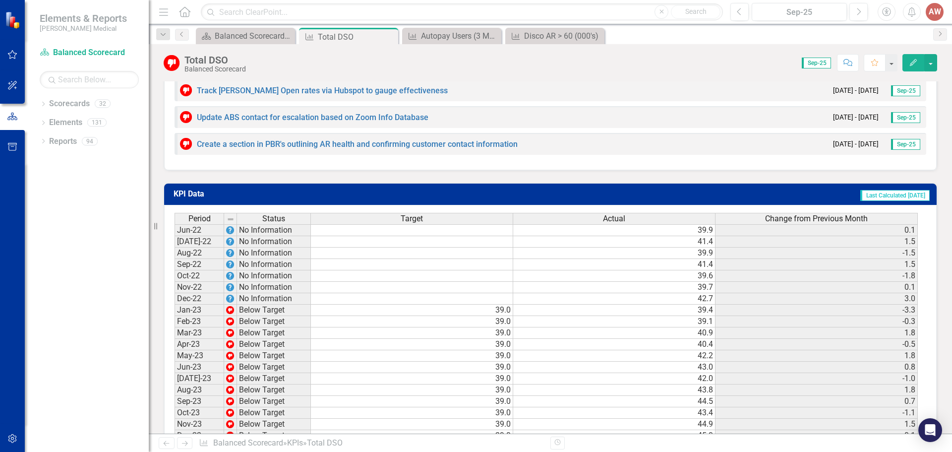
scroll to position [850, 0]
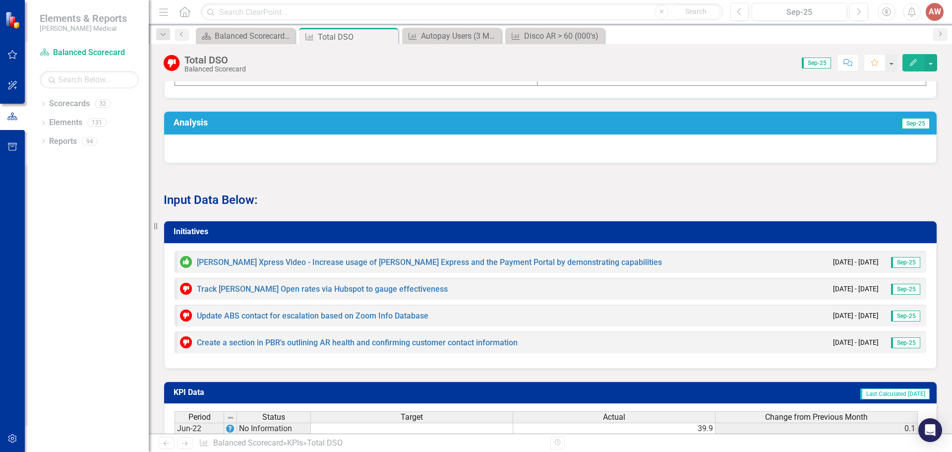
click at [224, 234] on h3 "Initiatives" at bounding box center [552, 231] width 757 height 9
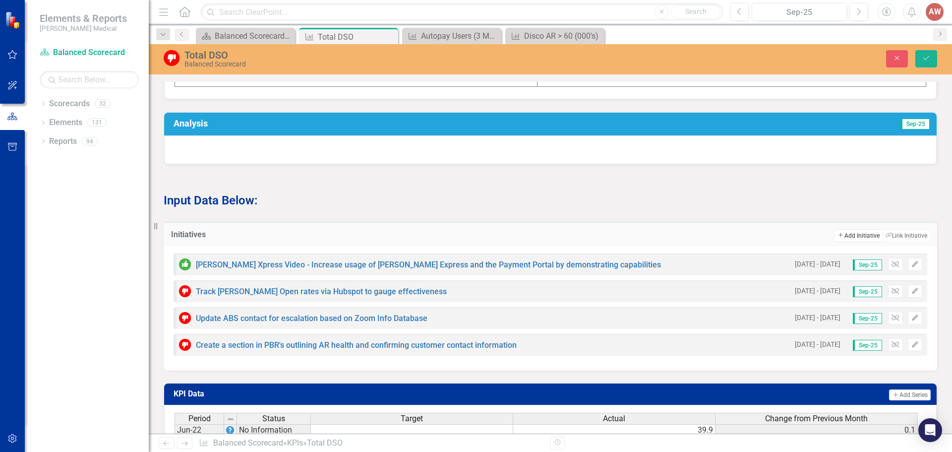
click at [838, 240] on button "Add Add Initiative" at bounding box center [858, 235] width 49 height 13
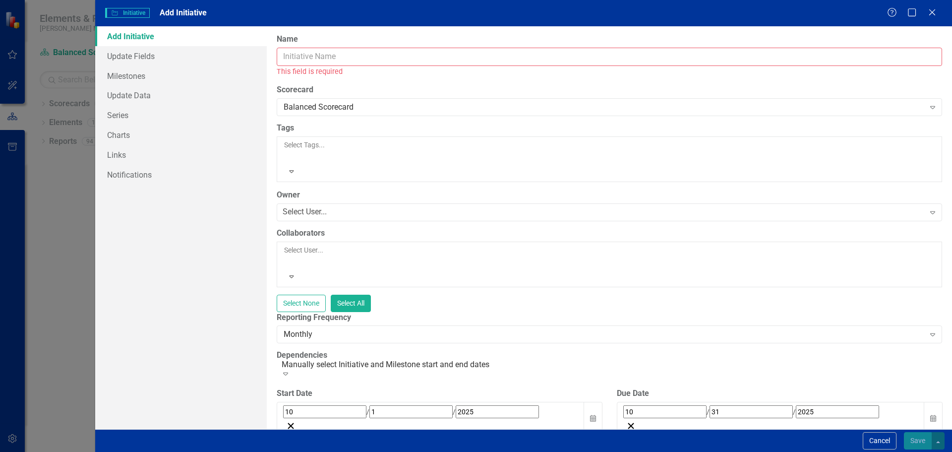
click at [315, 59] on input "Name" at bounding box center [609, 57] width 665 height 18
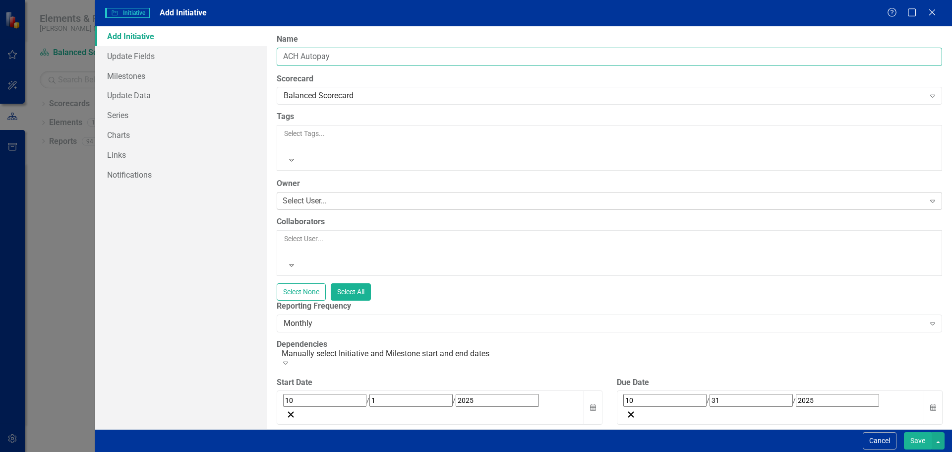
type input "ACH Autopay"
click at [350, 192] on div "Select User... Expand" at bounding box center [609, 201] width 665 height 18
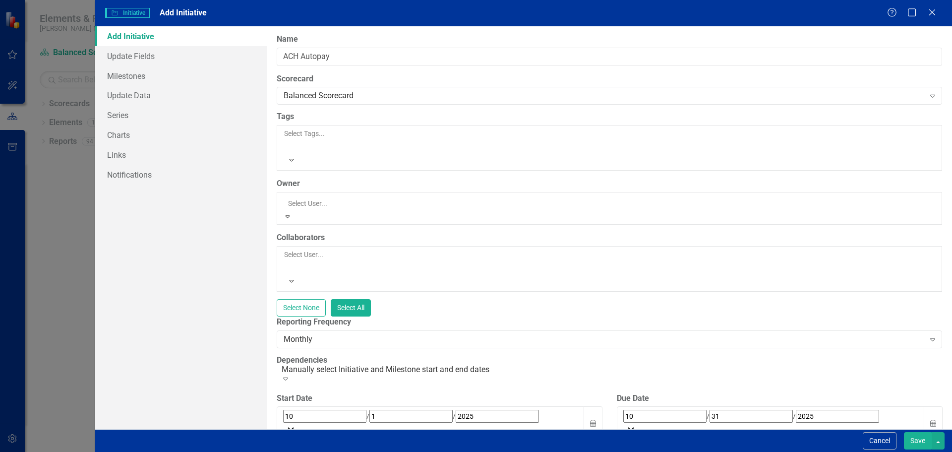
scroll to position [568, 0]
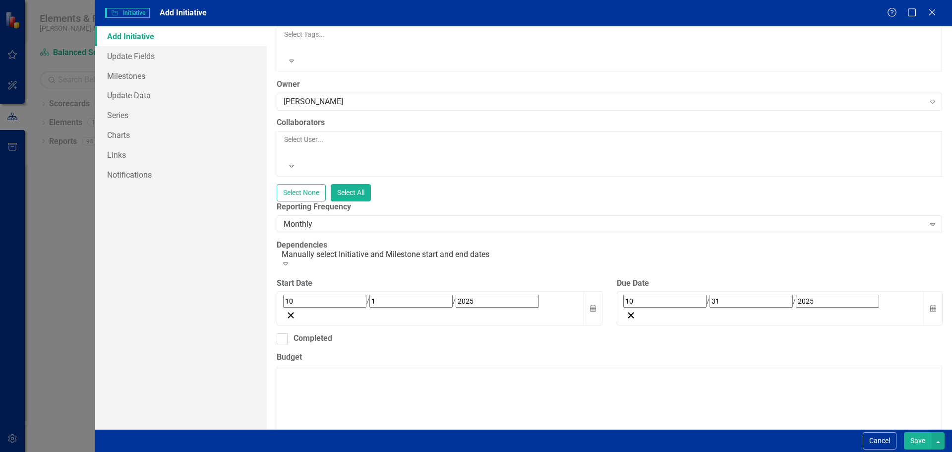
scroll to position [149, 0]
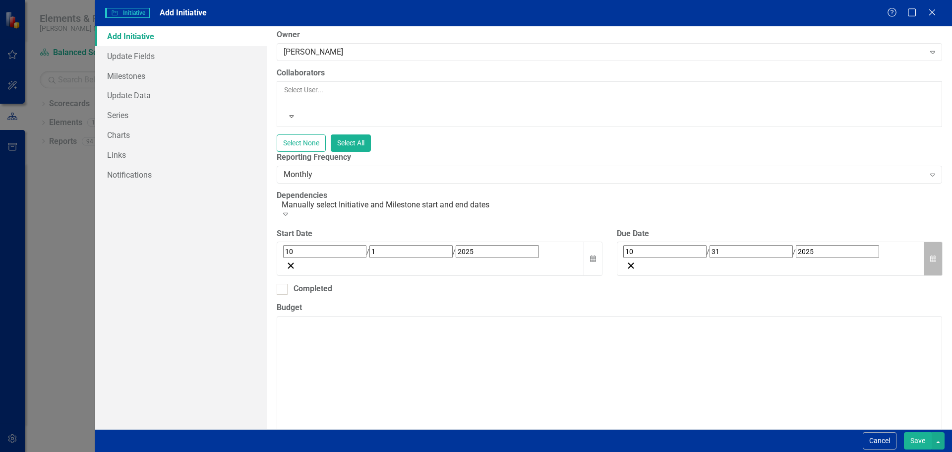
click at [924, 241] on button "Calendar" at bounding box center [933, 258] width 19 height 34
click at [769, 263] on button "›" at bounding box center [758, 274] width 22 height 22
click at [643, 394] on button "30" at bounding box center [630, 403] width 25 height 18
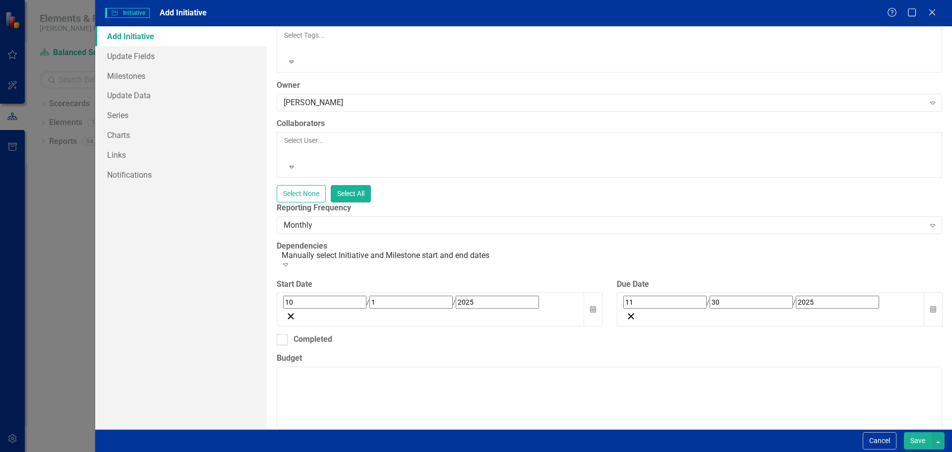
scroll to position [99, 0]
click at [289, 365] on textarea "Budget" at bounding box center [609, 425] width 665 height 120
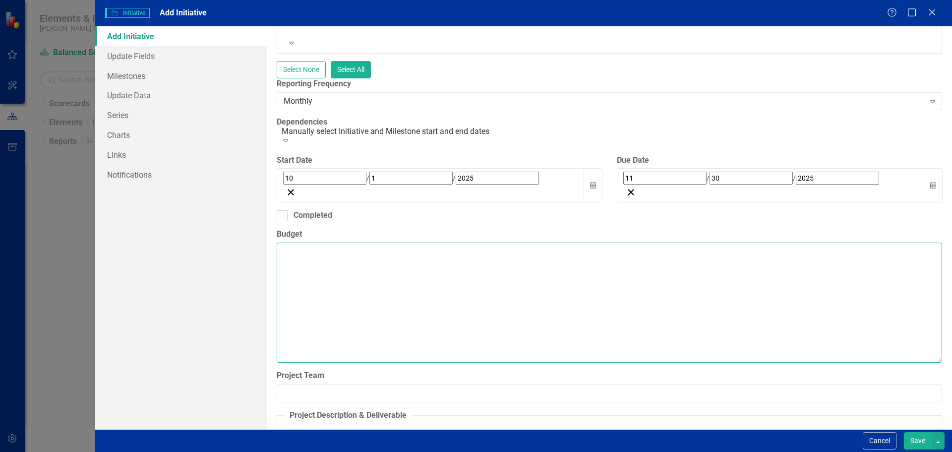
scroll to position [248, 0]
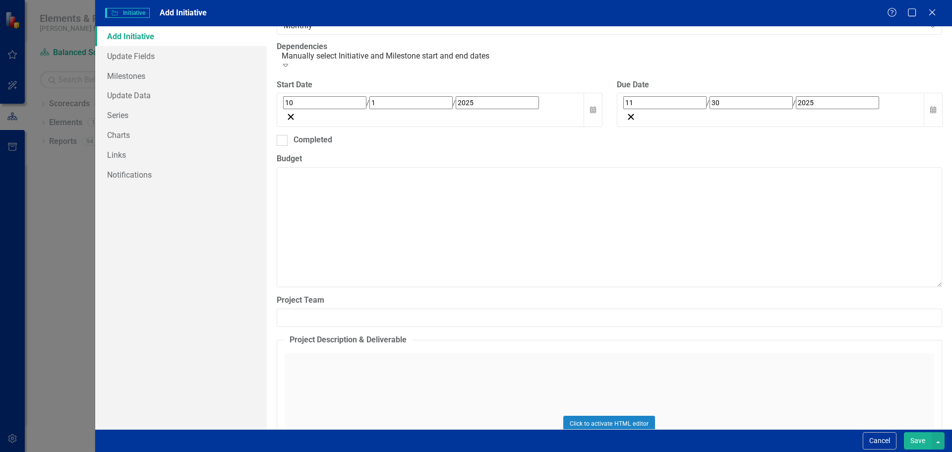
click at [317, 353] on div "Click to activate HTML editor" at bounding box center [610, 423] width 650 height 141
click at [306, 392] on body "Rich Text Area. Press ALT-0 for help." at bounding box center [609, 451] width 648 height 149
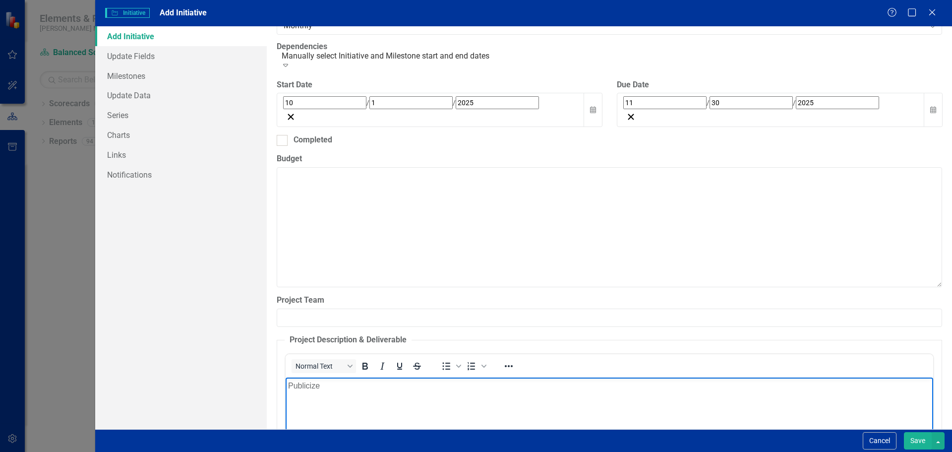
click at [422, 400] on body "Publicize" at bounding box center [609, 451] width 648 height 149
click at [368, 384] on p "Publicize the ability for customers using ACH to enroll in Autopay." at bounding box center [609, 385] width 643 height 12
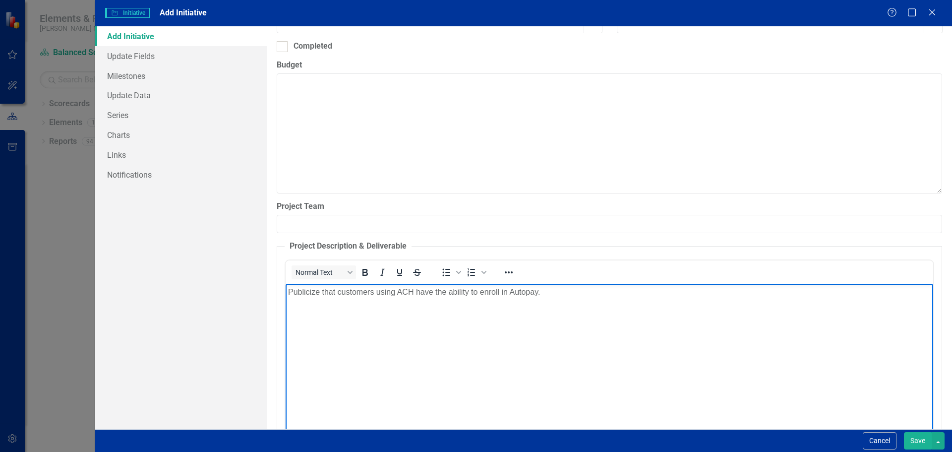
scroll to position [342, 0]
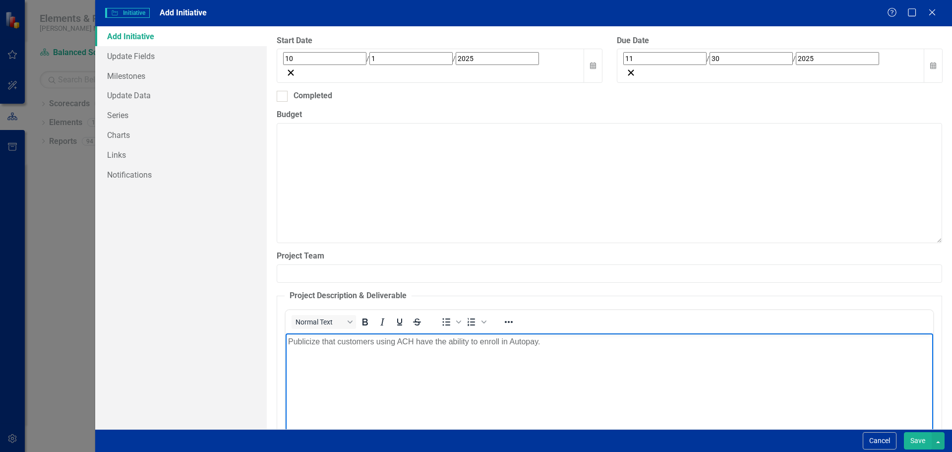
click at [916, 440] on button "Save" at bounding box center [918, 440] width 28 height 17
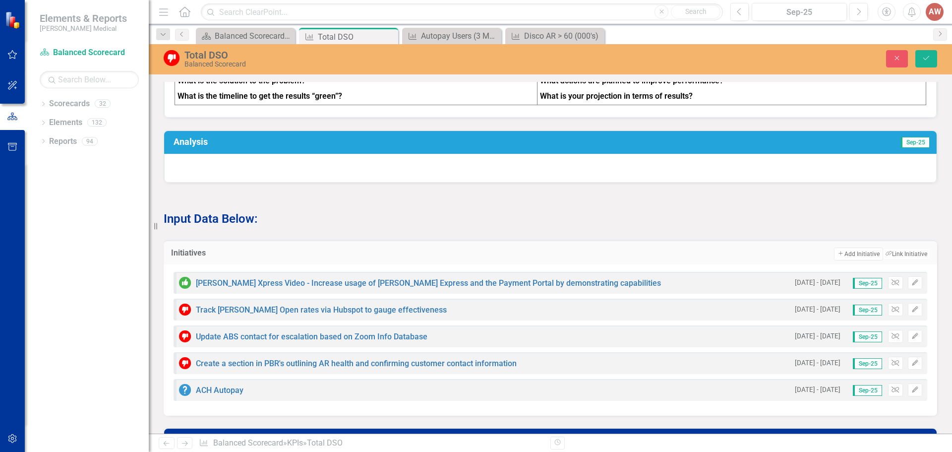
scroll to position [868, 0]
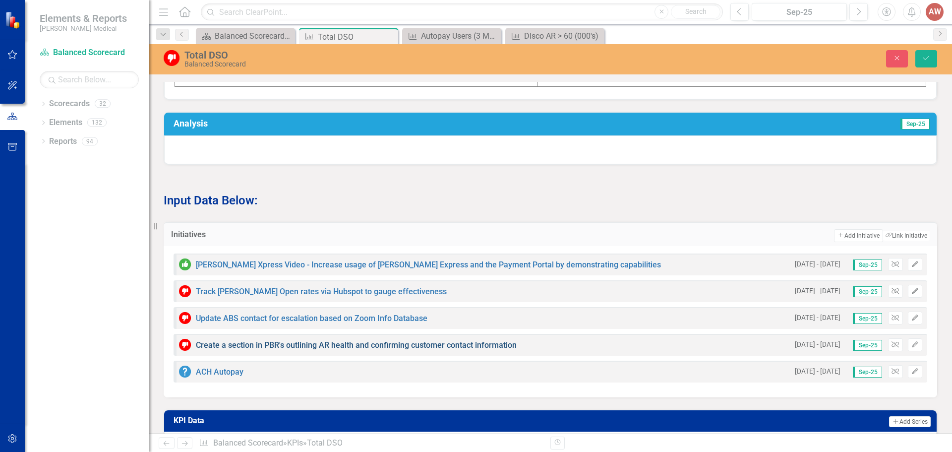
click at [453, 347] on link "Create a section in PBR's outlining AR health and confirming customer contact i…" at bounding box center [356, 344] width 321 height 9
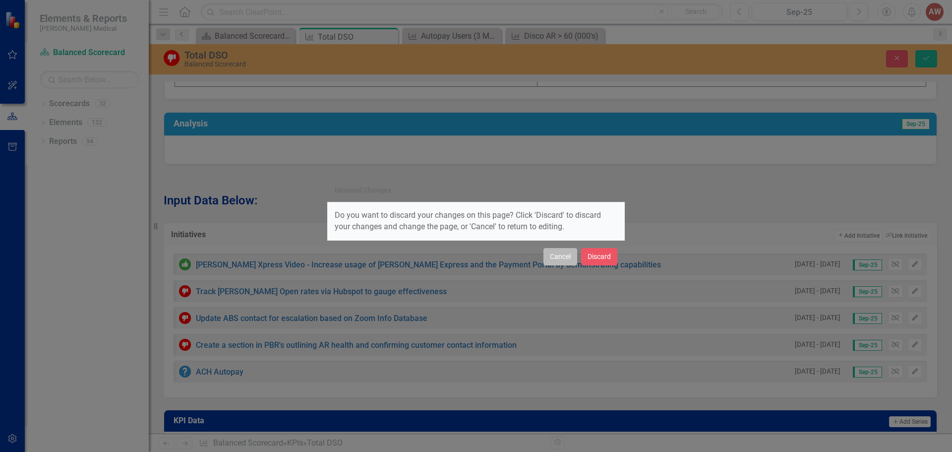
click at [561, 258] on button "Cancel" at bounding box center [560, 256] width 34 height 17
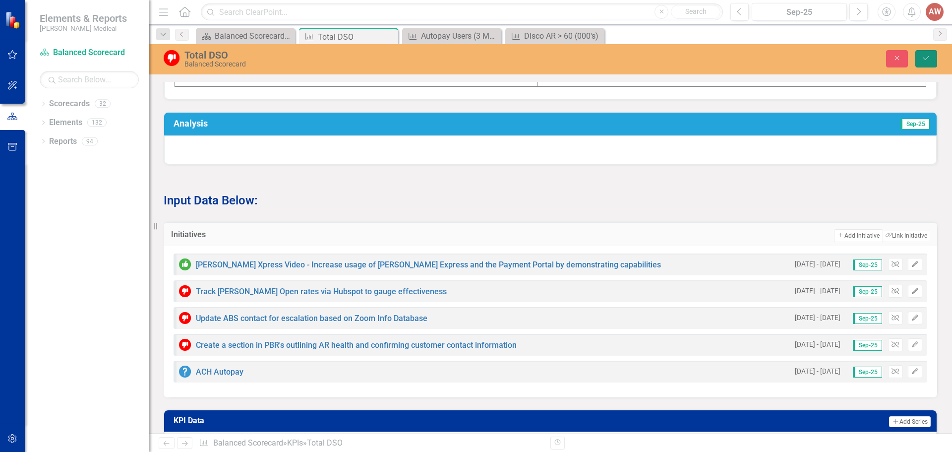
click at [926, 58] on icon "Save" at bounding box center [926, 58] width 9 height 7
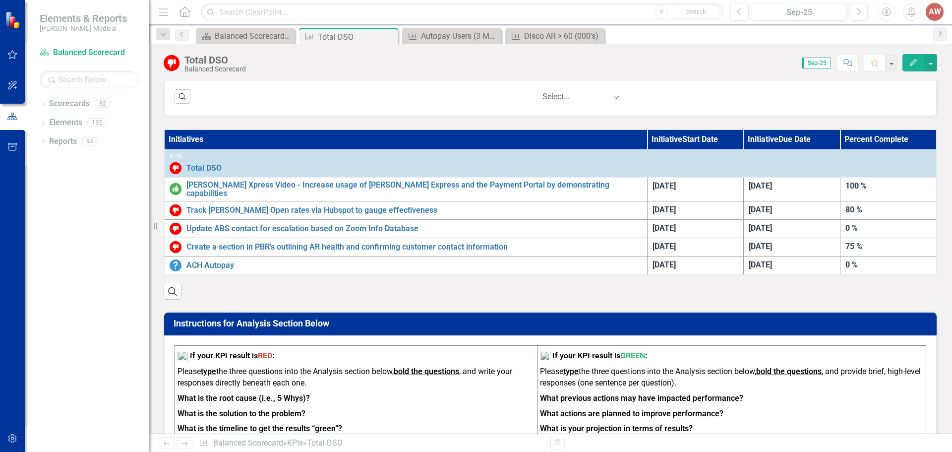
scroll to position [525, 0]
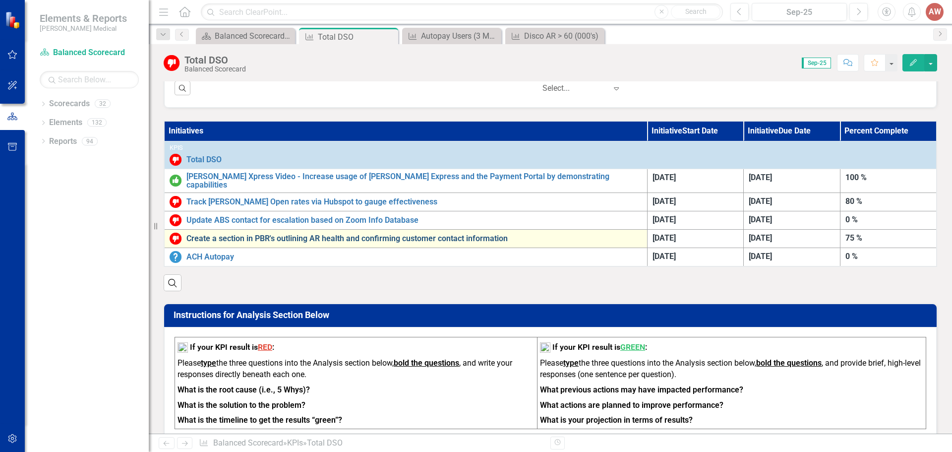
click at [425, 234] on link "Create a section in PBR's outlining AR health and confirming customer contact i…" at bounding box center [414, 238] width 456 height 9
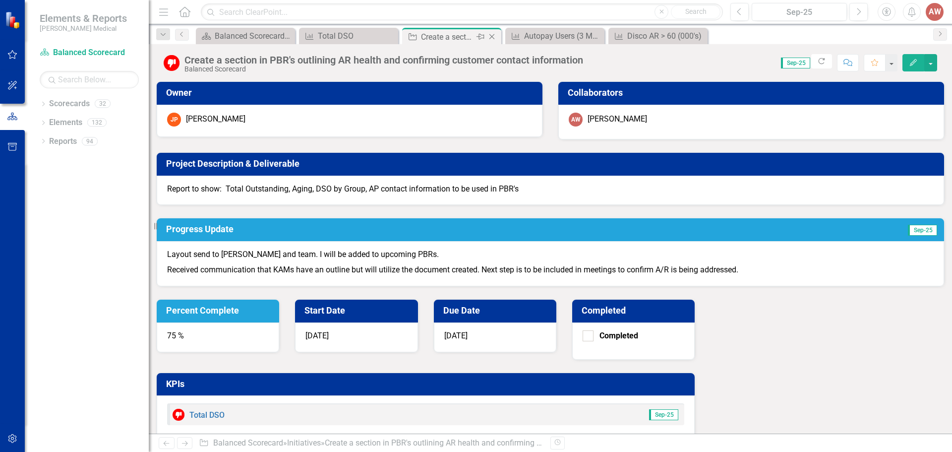
click at [494, 34] on icon "Close" at bounding box center [492, 37] width 10 height 8
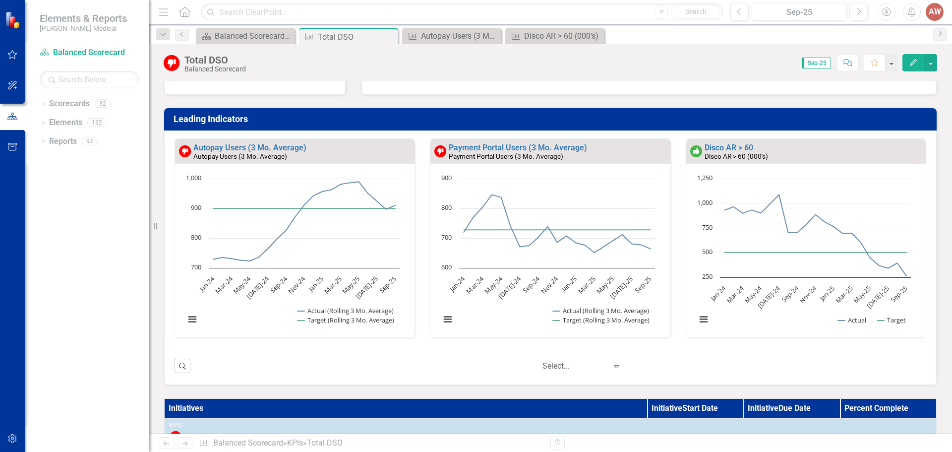
scroll to position [595, 0]
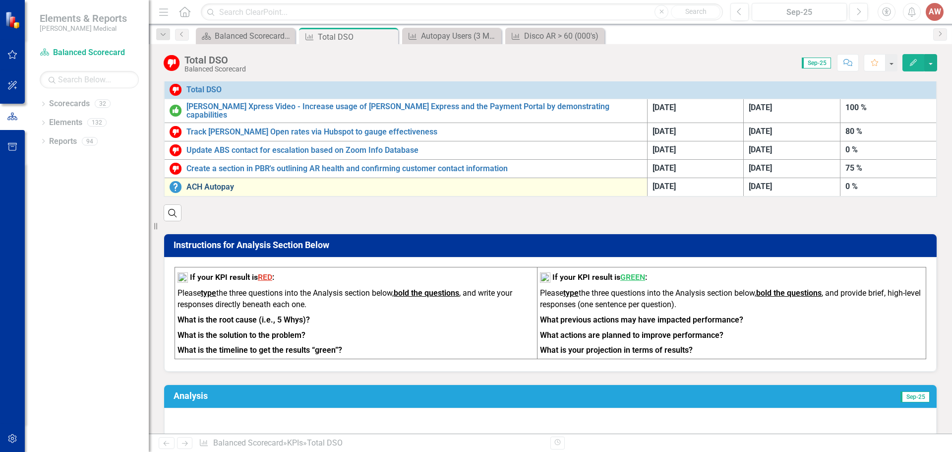
click at [218, 182] on link "ACH Autopay" at bounding box center [414, 186] width 456 height 9
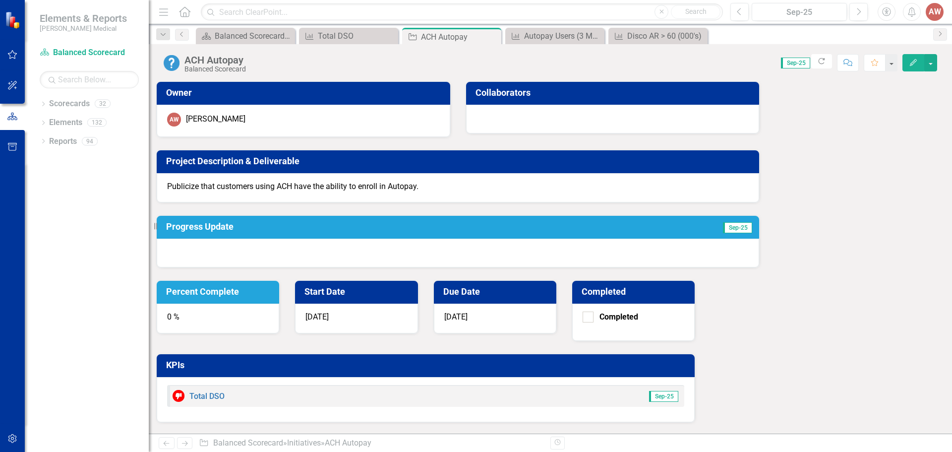
click at [237, 121] on div "[PERSON_NAME]" at bounding box center [216, 119] width 60 height 11
click at [228, 117] on div "[PERSON_NAME]" at bounding box center [216, 119] width 60 height 11
click at [911, 64] on icon "button" at bounding box center [913, 62] width 7 height 7
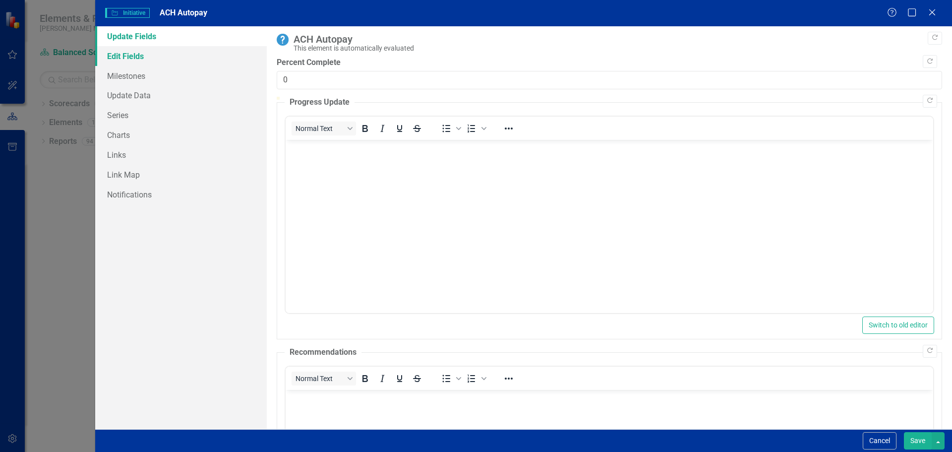
click at [146, 60] on link "Edit Fields" at bounding box center [181, 56] width 172 height 20
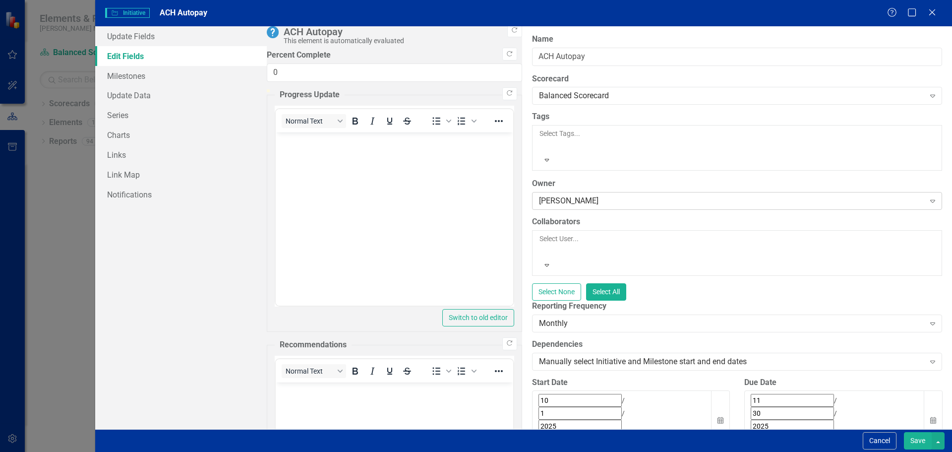
click at [539, 195] on div "[PERSON_NAME]" at bounding box center [732, 200] width 386 height 11
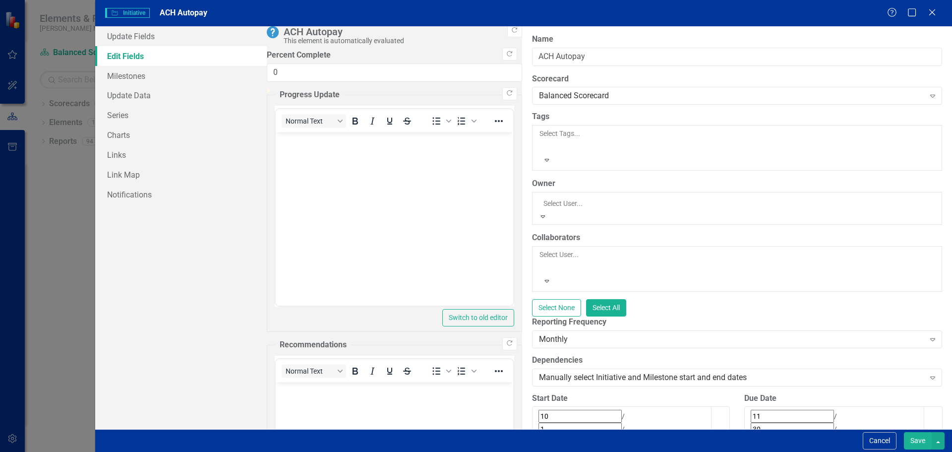
scroll to position [469, 0]
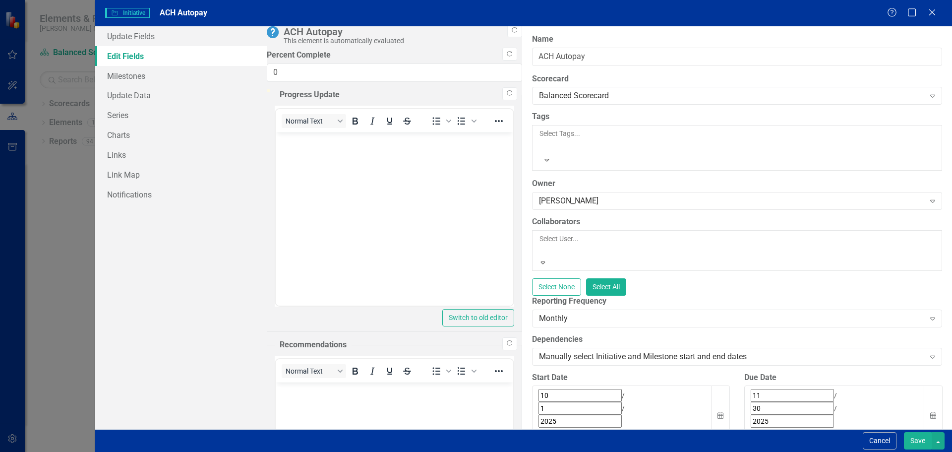
click at [539, 244] on div at bounding box center [539, 250] width 1 height 12
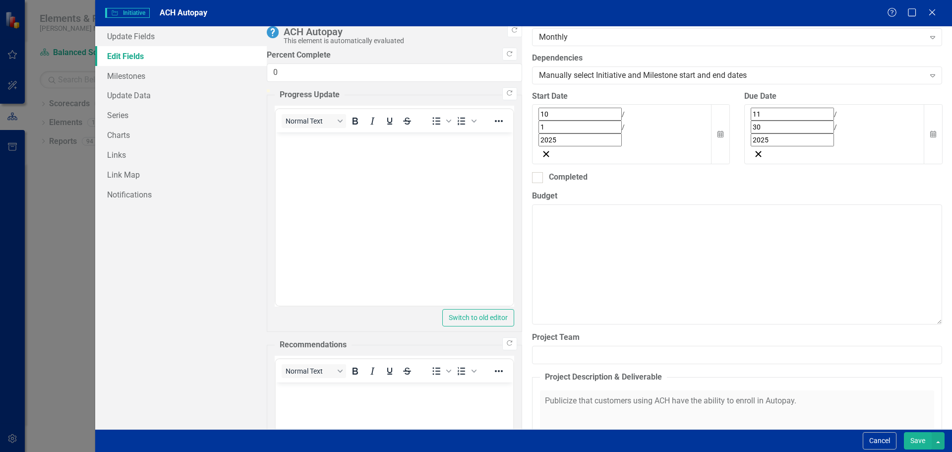
scroll to position [298, 0]
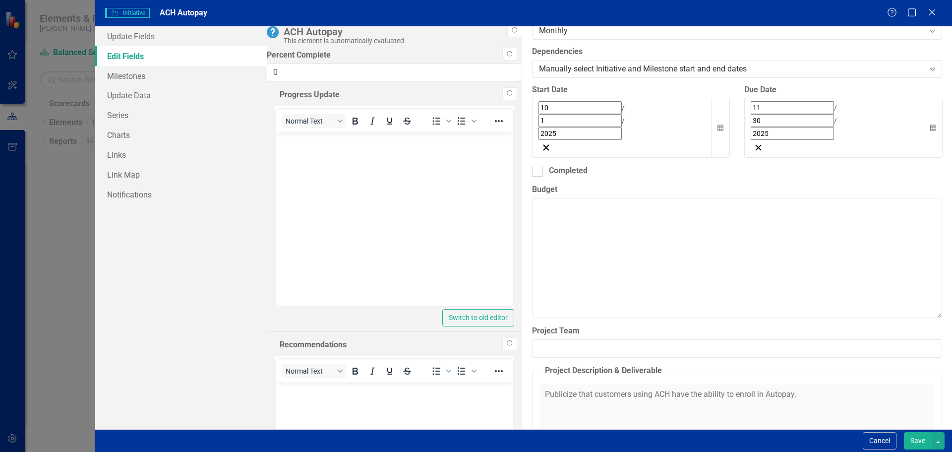
click at [554, 384] on div "Click to activate HTML editor" at bounding box center [737, 454] width 394 height 141
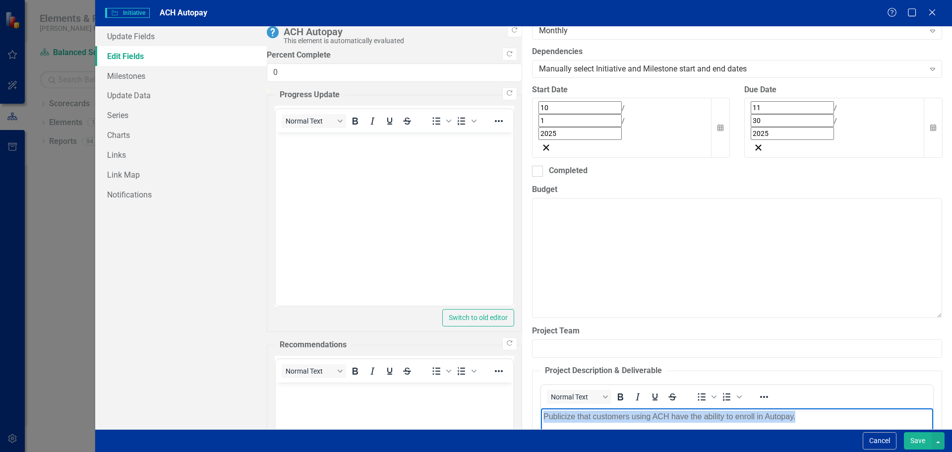
drag, startPoint x: 806, startPoint y: 423, endPoint x: 770, endPoint y: 735, distance: 314.0
copy p "Publicize that customers using ACH have the ability to enroll in Autopay."
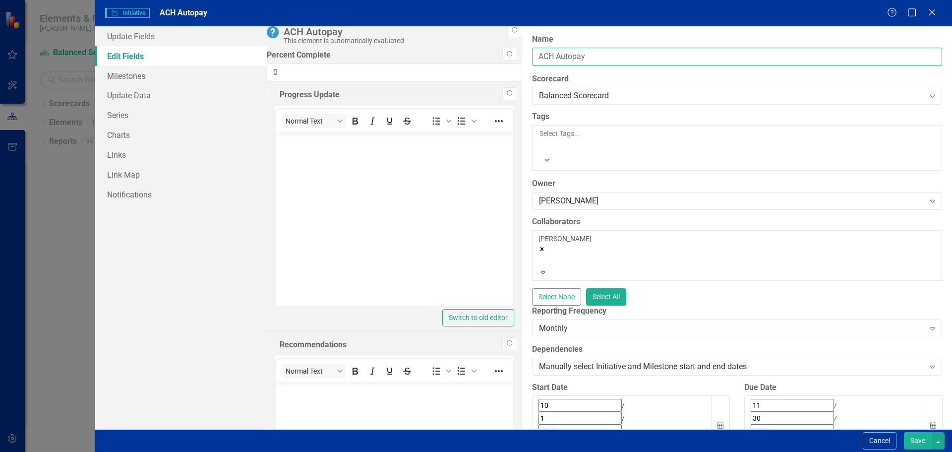
drag, startPoint x: 336, startPoint y: 57, endPoint x: 205, endPoint y: 54, distance: 130.9
click at [206, 54] on div "Update Fields Edit Fields Milestones Update Data Series Charts Links Link Map N…" at bounding box center [523, 227] width 857 height 403
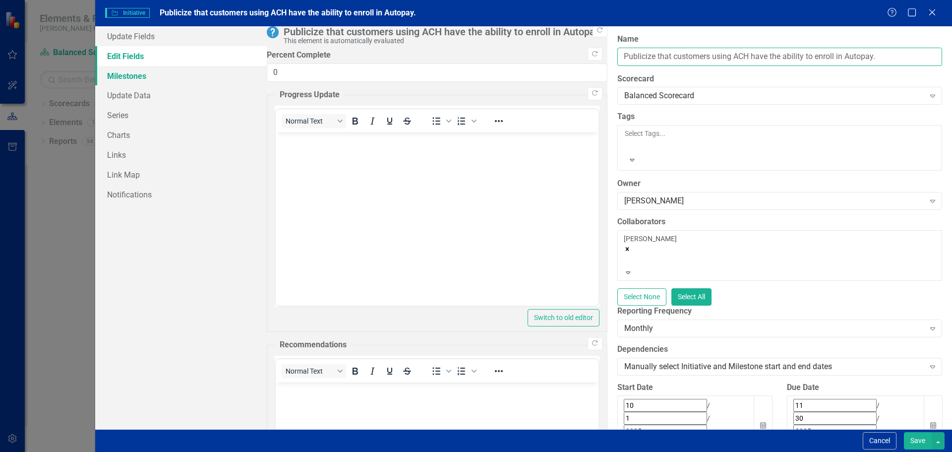
type input "Publicize that customers using ACH have the ability to enroll in Autopay."
click at [145, 78] on link "Milestones" at bounding box center [181, 76] width 172 height 20
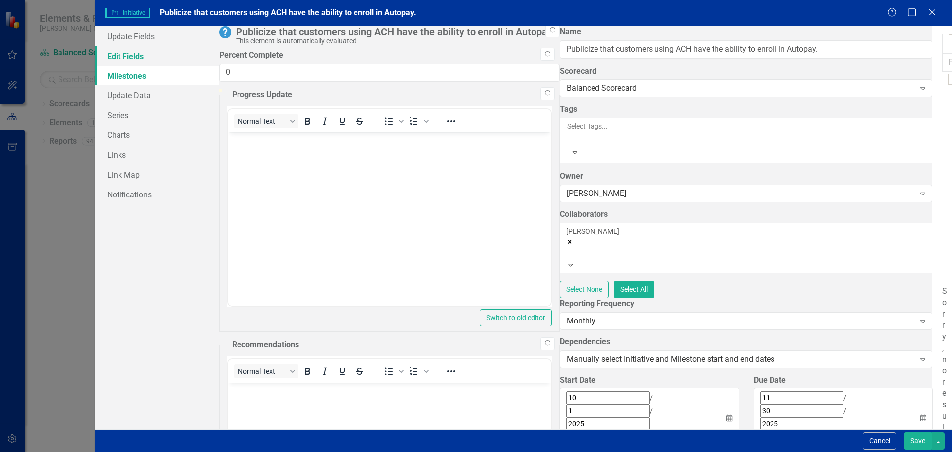
click at [124, 58] on link "Edit Fields" at bounding box center [157, 56] width 124 height 20
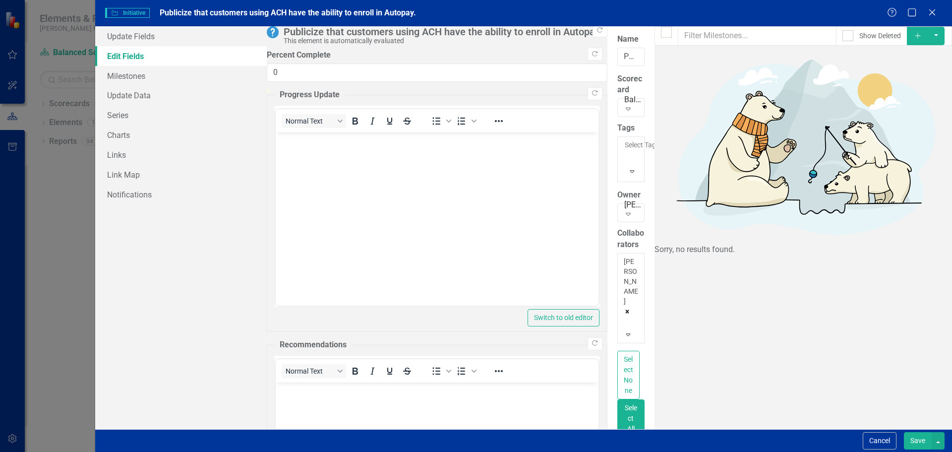
click at [917, 438] on button "Save" at bounding box center [918, 440] width 28 height 17
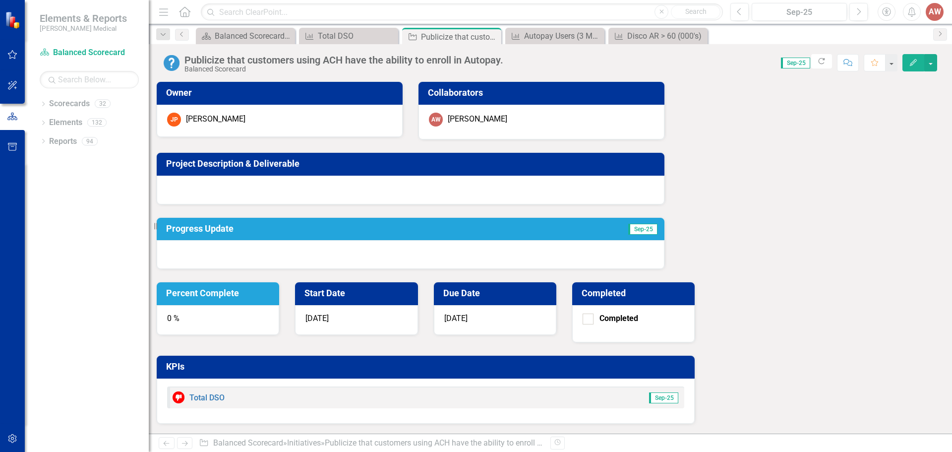
click at [703, 343] on div "KPIs Total DSO Sep-25" at bounding box center [426, 383] width 554 height 81
click at [345, 38] on div "Total DSO" at bounding box center [350, 36] width 65 height 12
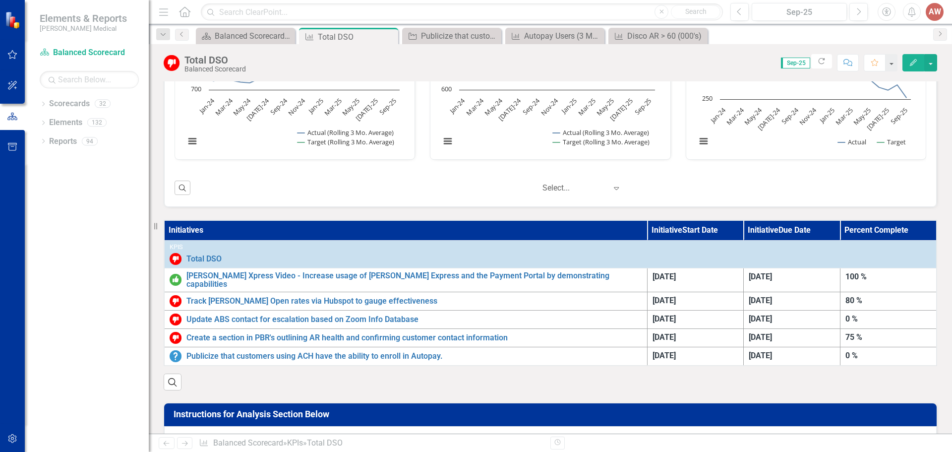
scroll to position [397, 0]
